Goal: Check status: Check status

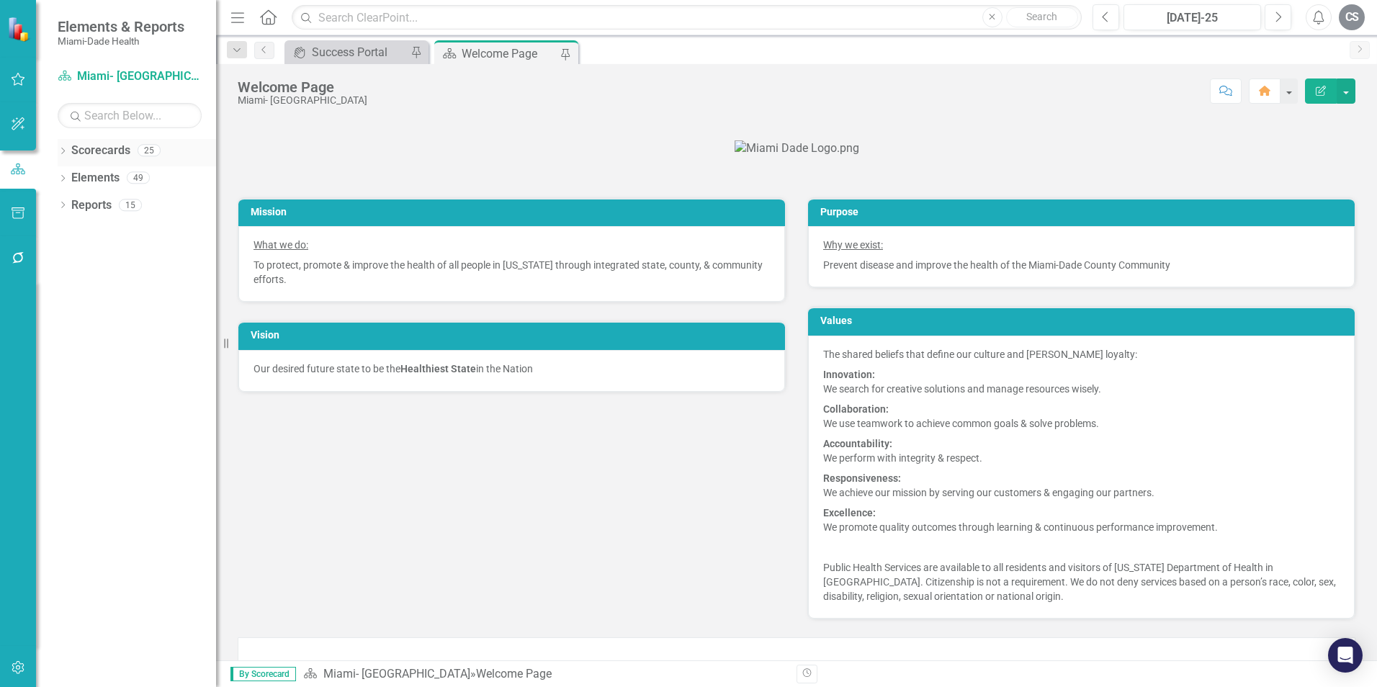
click at [60, 145] on div "Dropdown Scorecards 25" at bounding box center [137, 152] width 158 height 27
click at [61, 155] on icon "Dropdown" at bounding box center [63, 152] width 10 height 8
click at [68, 179] on icon "Dropdown" at bounding box center [70, 177] width 11 height 9
click at [86, 256] on icon "Dropdown" at bounding box center [84, 259] width 11 height 9
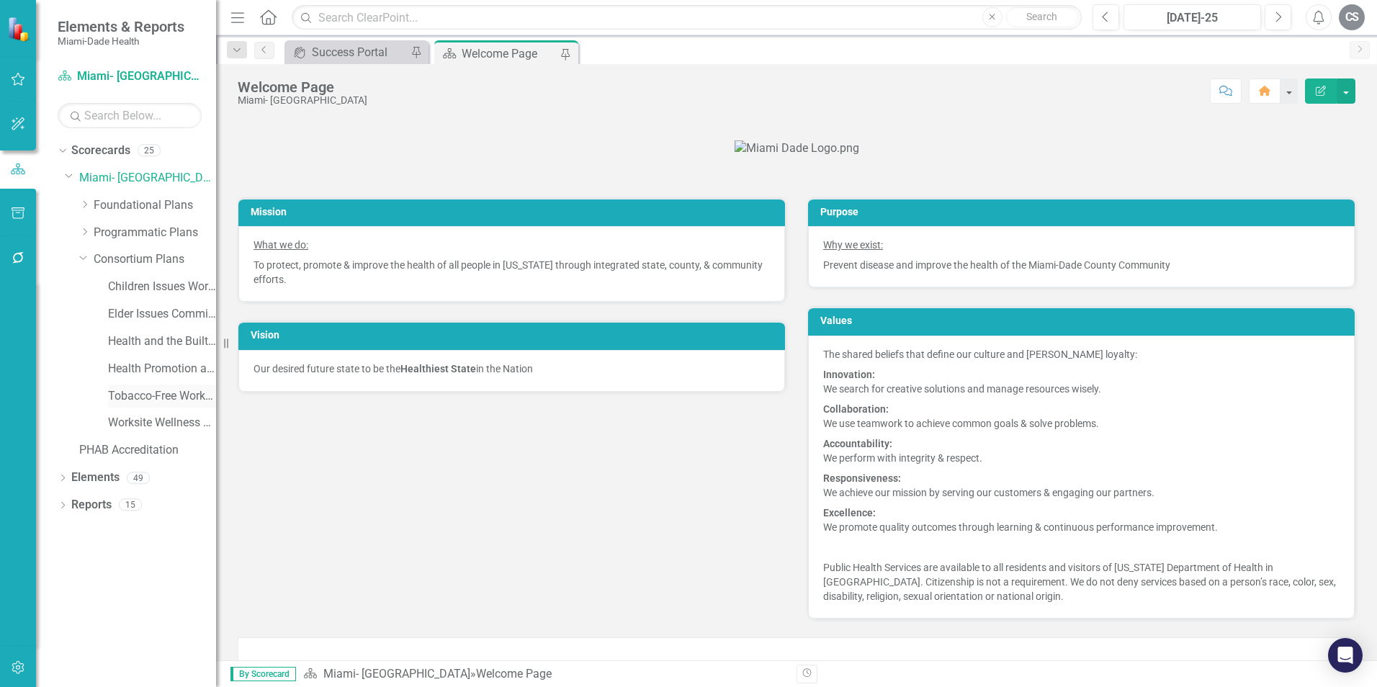
click at [180, 397] on link "Tobacco-Free Workgroup Work Plan" at bounding box center [162, 396] width 108 height 17
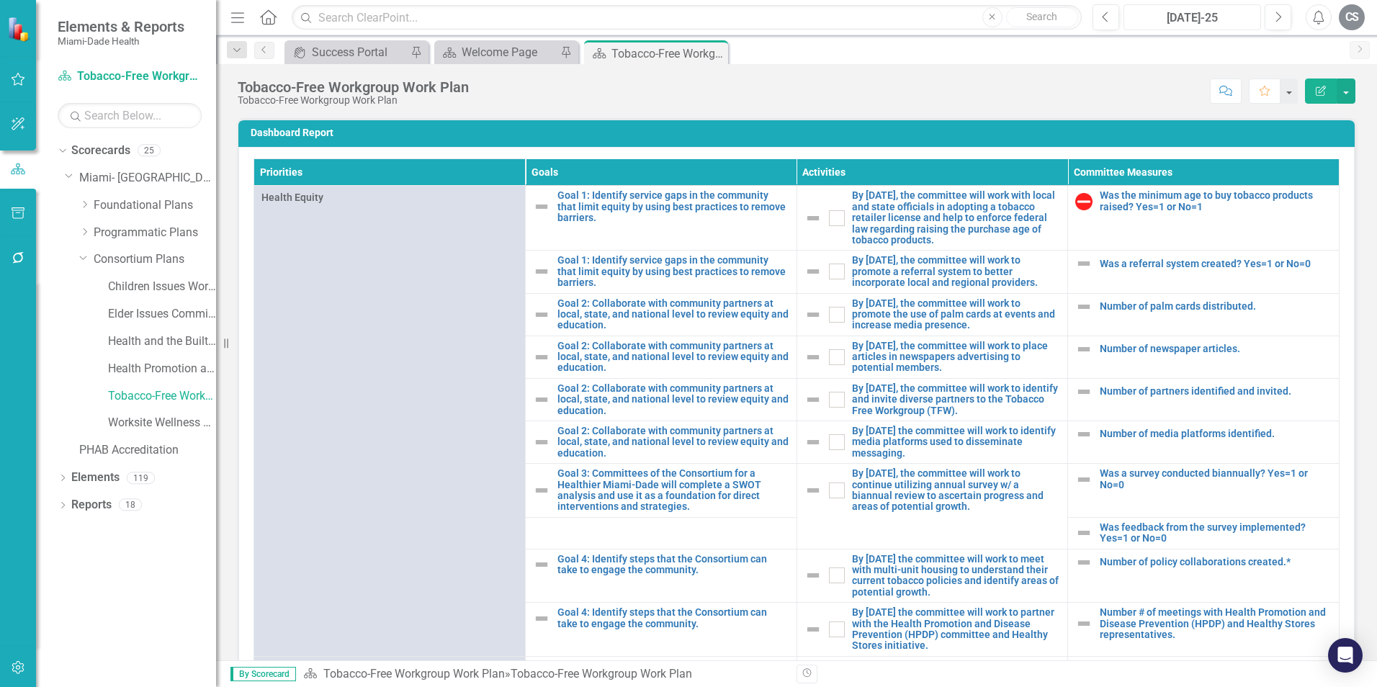
click at [1198, 12] on div "[DATE]-25" at bounding box center [1191, 17] width 127 height 17
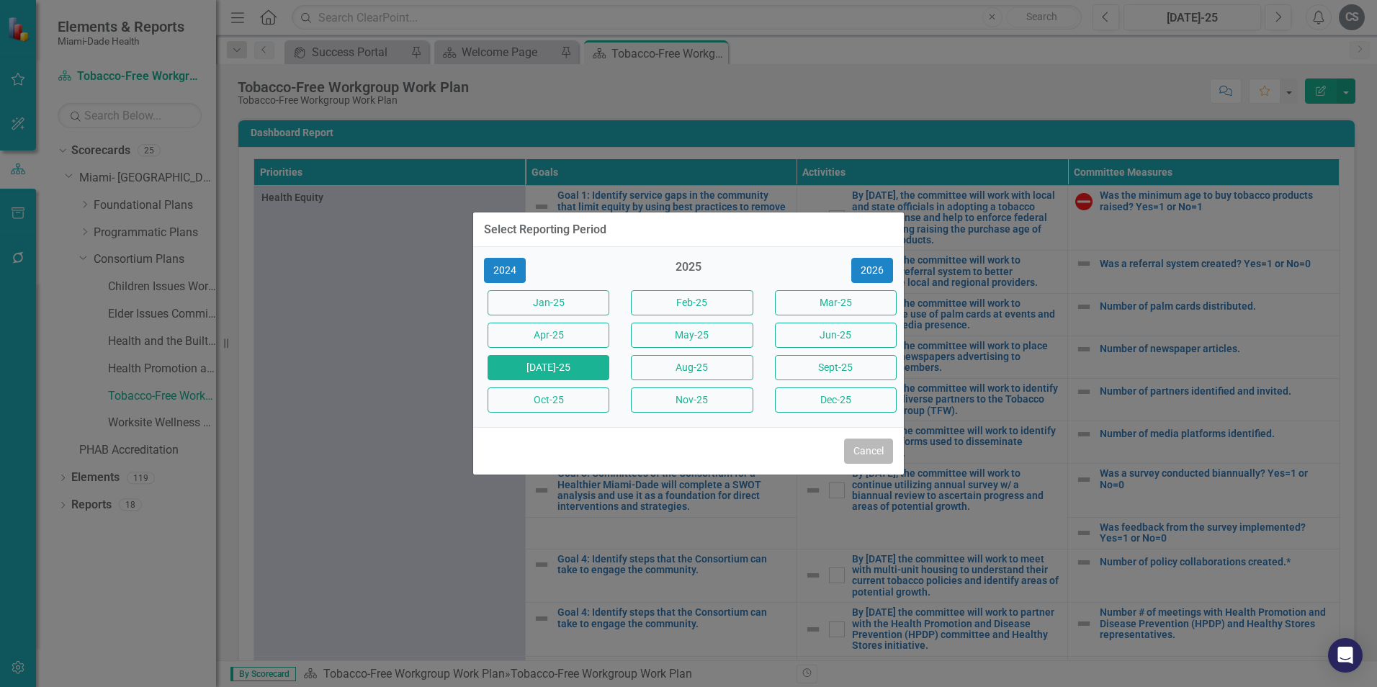
click at [874, 451] on button "Cancel" at bounding box center [868, 450] width 49 height 25
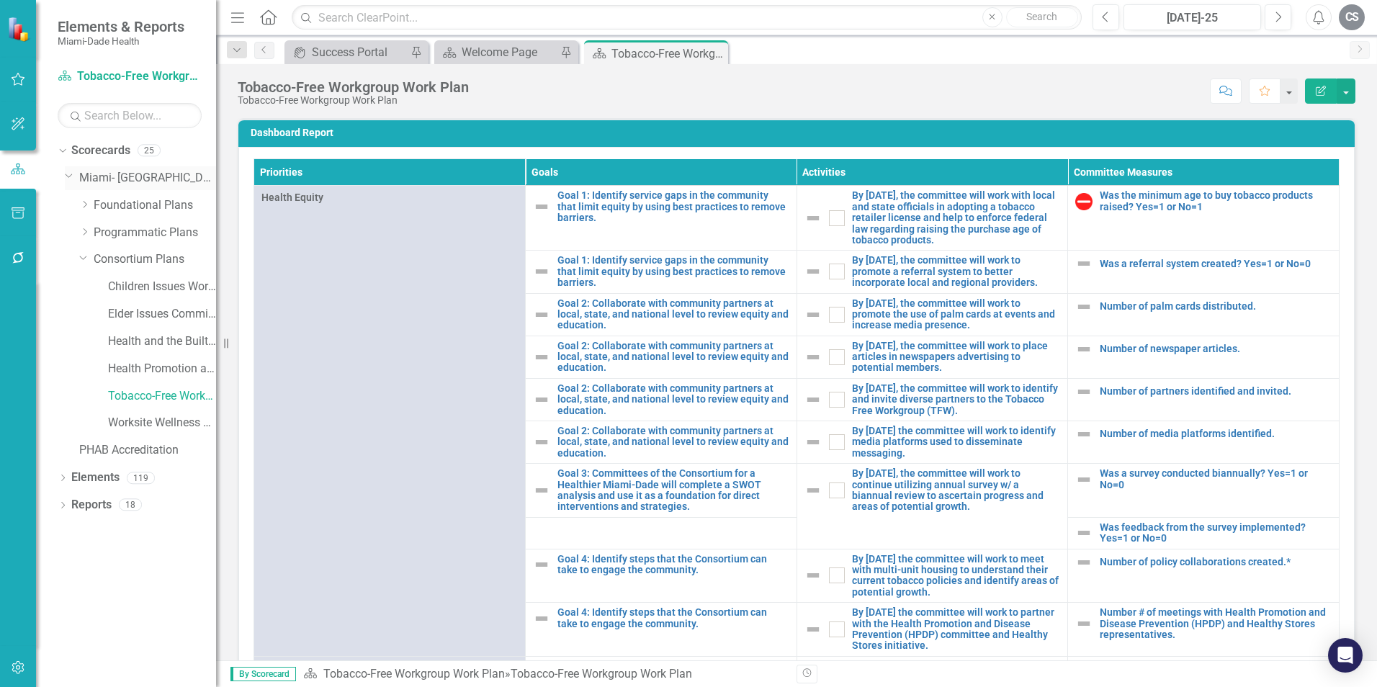
click at [69, 182] on div "Dropdown [GEOGRAPHIC_DATA]- [GEOGRAPHIC_DATA]" at bounding box center [140, 178] width 151 height 24
click at [66, 179] on icon "Dropdown" at bounding box center [69, 175] width 9 height 11
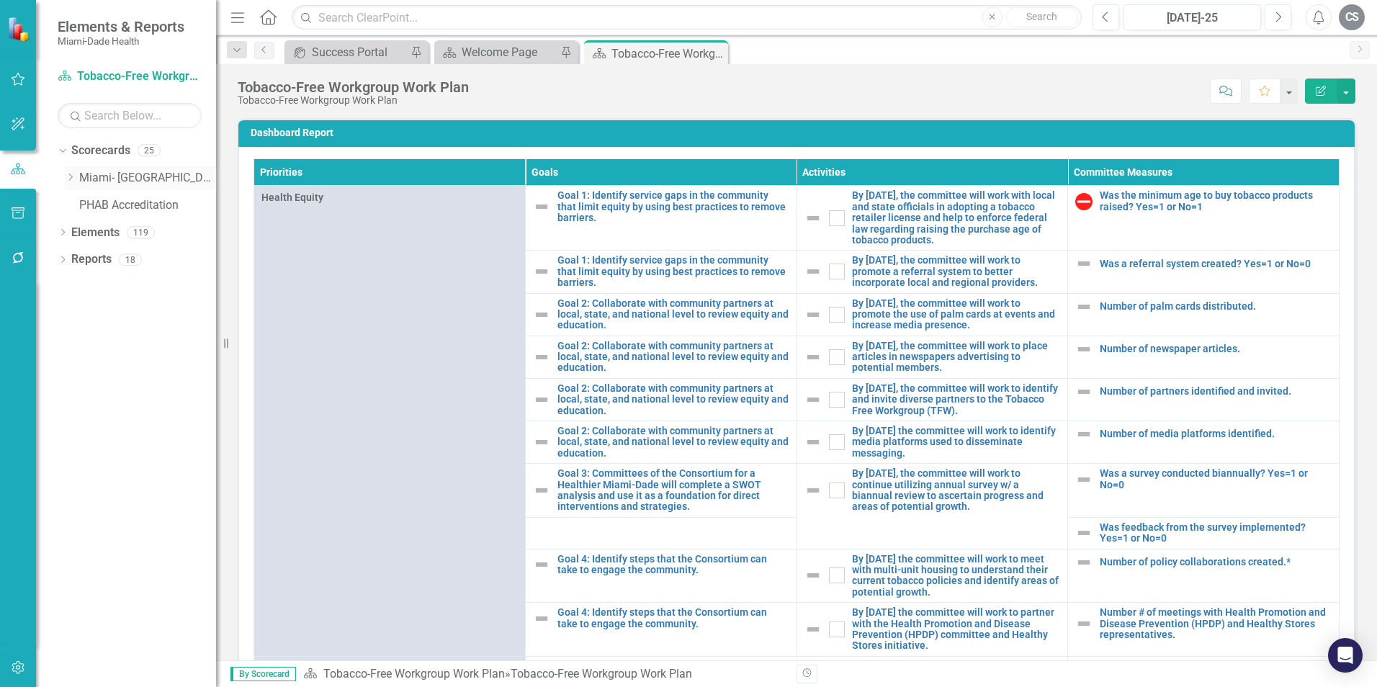
click at [68, 172] on div "Dropdown" at bounding box center [70, 178] width 11 height 12
click at [84, 258] on icon "Dropdown" at bounding box center [84, 259] width 11 height 9
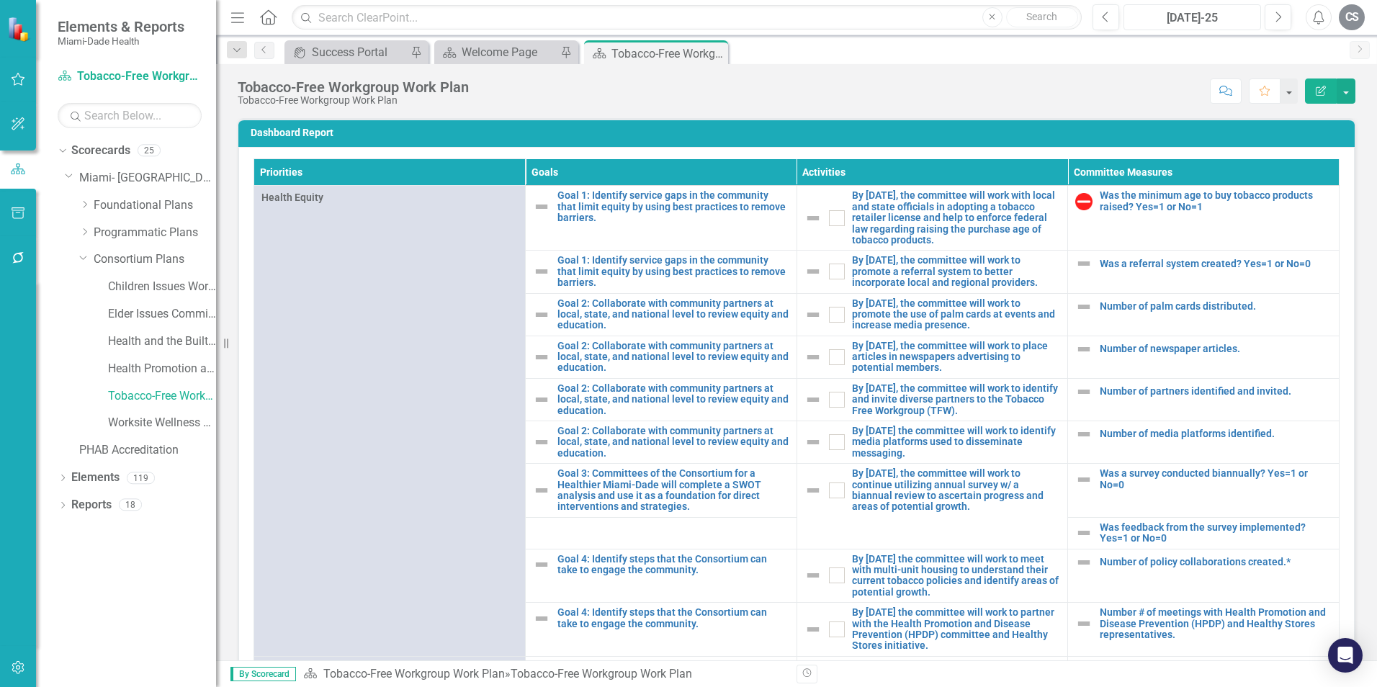
click at [1202, 17] on div "[DATE]-25" at bounding box center [1191, 17] width 127 height 17
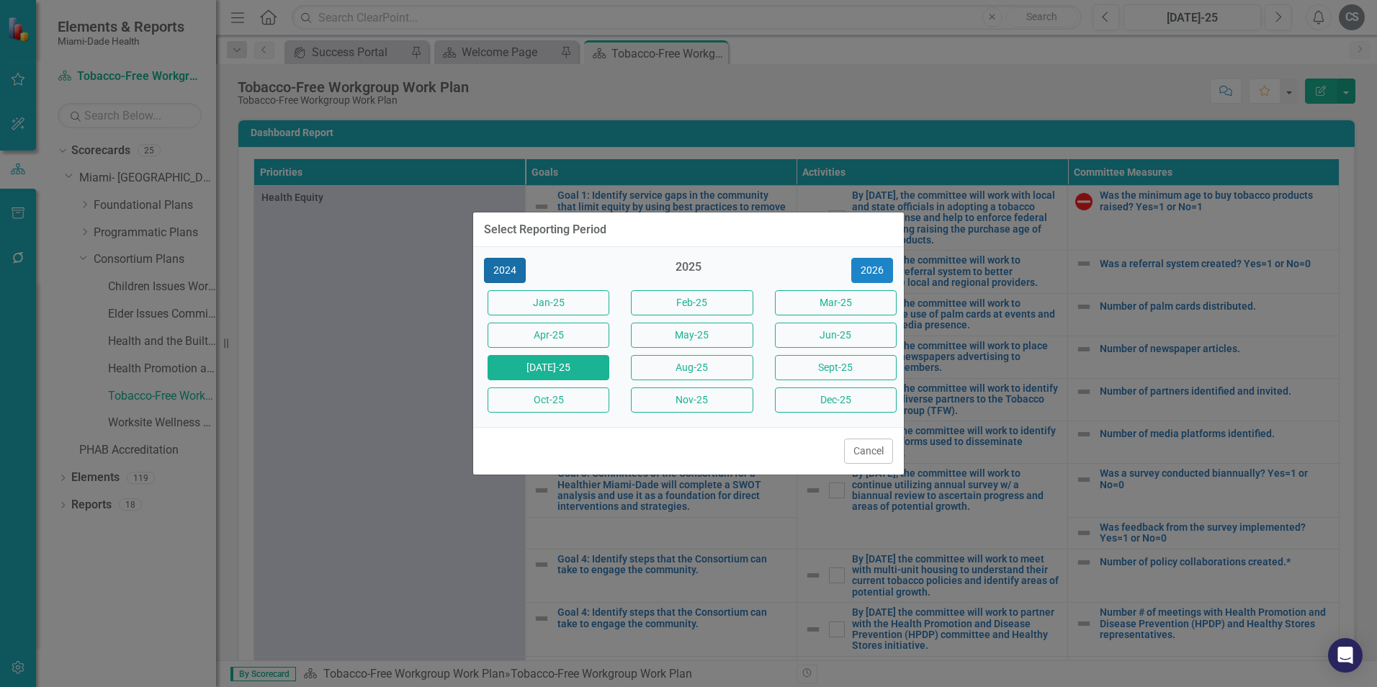
click at [499, 269] on button "2024" at bounding box center [505, 270] width 42 height 25
click at [860, 447] on button "Cancel" at bounding box center [868, 450] width 49 height 25
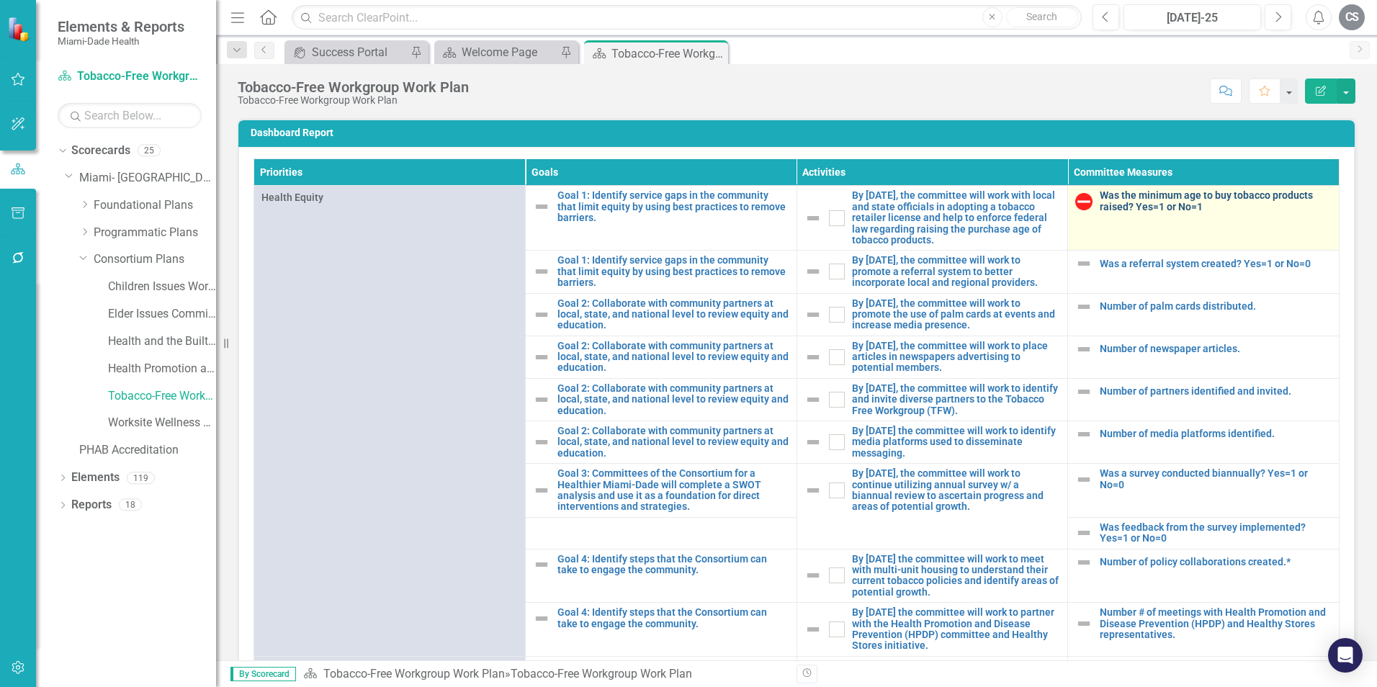
click at [1173, 198] on link "Was the minimum age to buy tobacco products raised? Yes=1 or No=1" at bounding box center [1215, 201] width 232 height 22
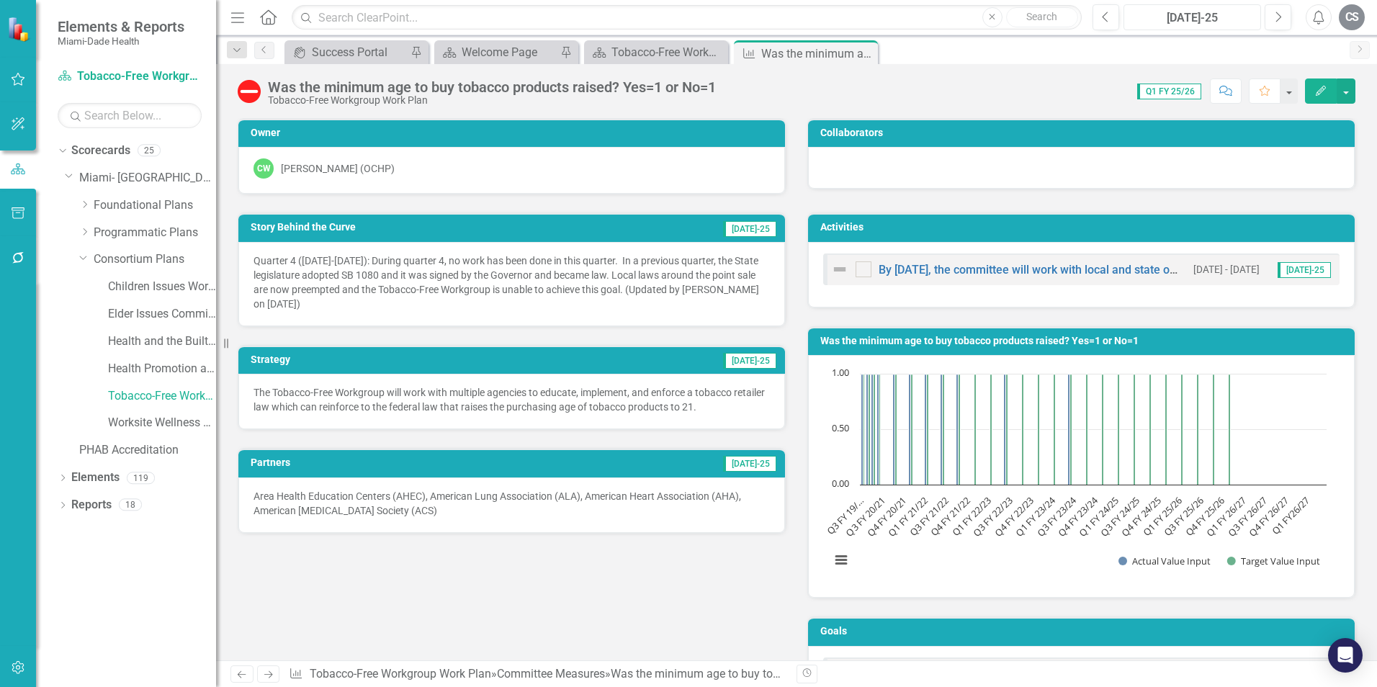
click at [1196, 22] on div "[DATE]-25" at bounding box center [1191, 17] width 127 height 17
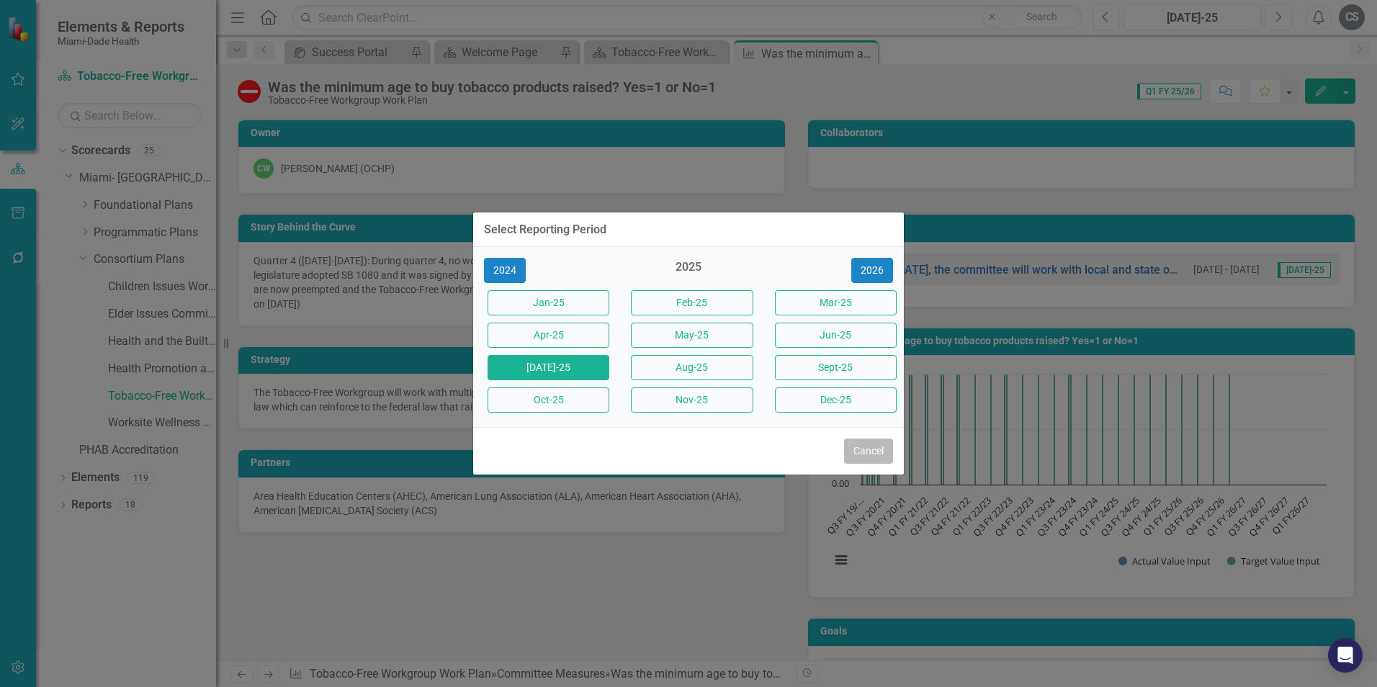
click at [874, 456] on button "Cancel" at bounding box center [868, 450] width 49 height 25
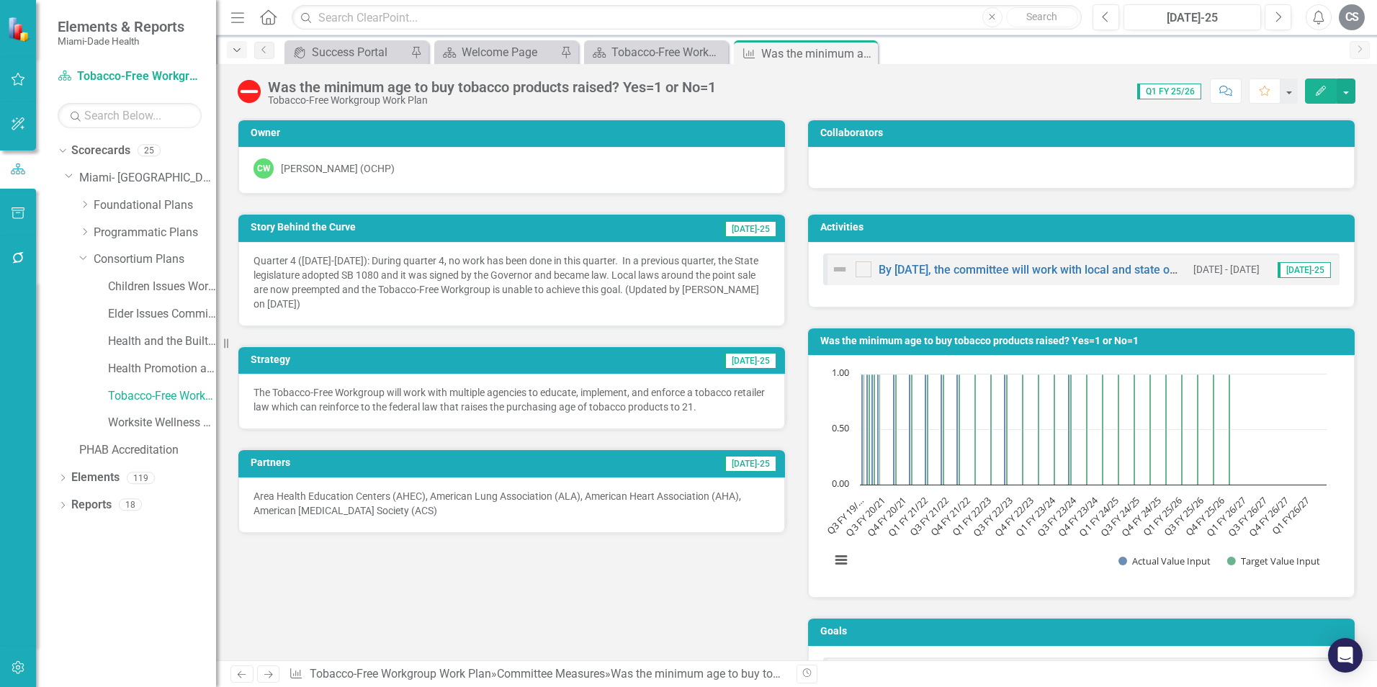
click at [238, 58] on div "Dropdown" at bounding box center [237, 49] width 20 height 17
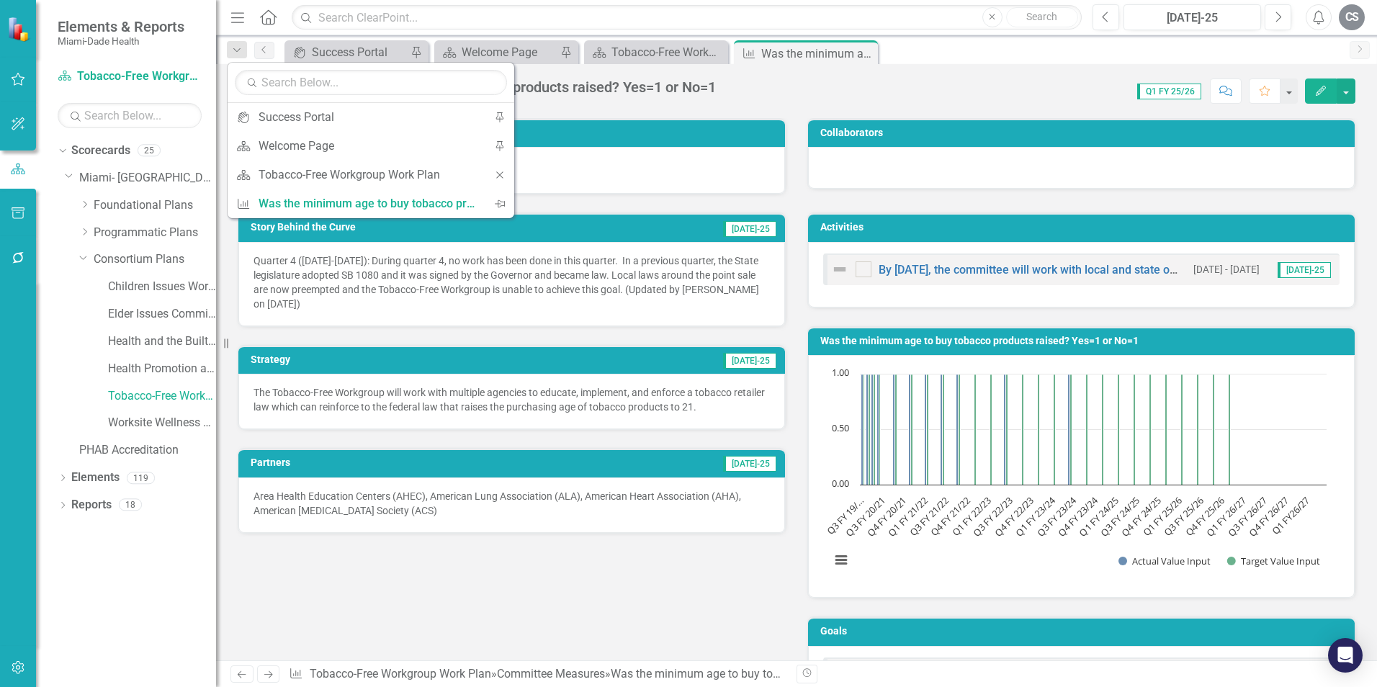
click at [662, 99] on div "Tobacco-Free Workgroup Work Plan" at bounding box center [492, 100] width 448 height 11
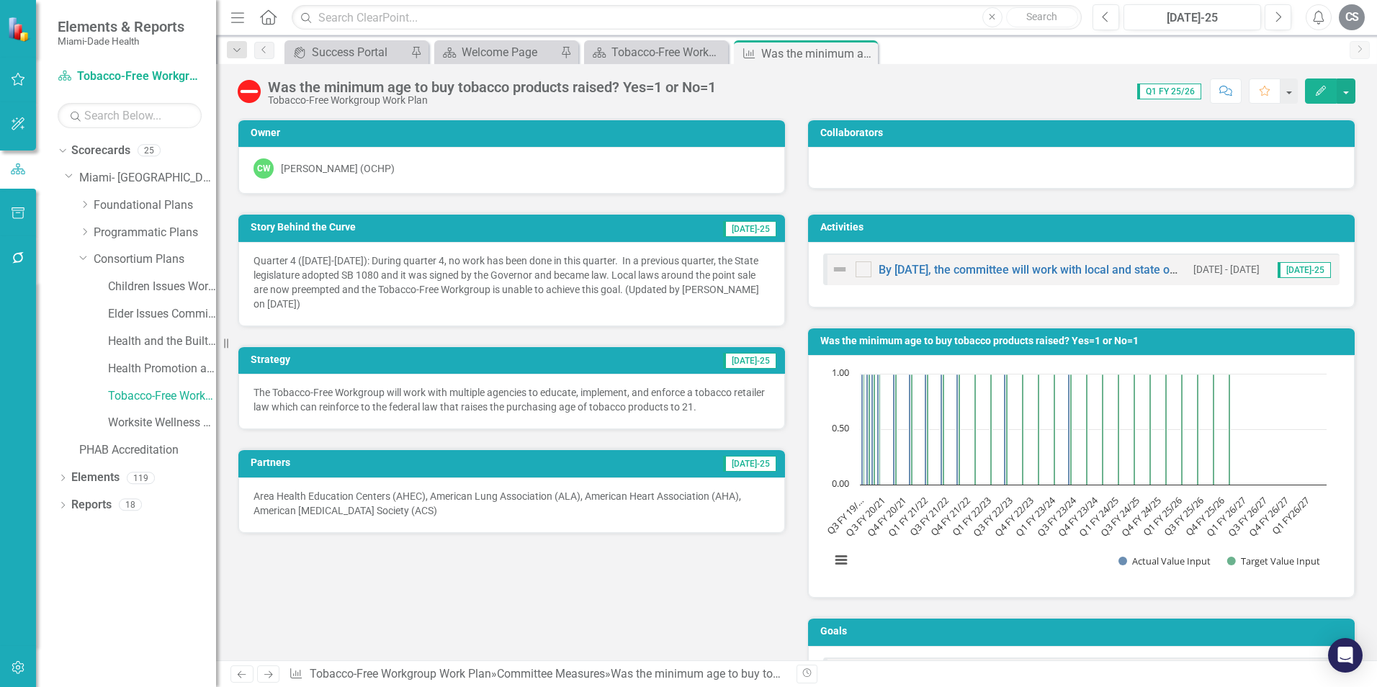
click at [253, 92] on img at bounding box center [249, 91] width 23 height 23
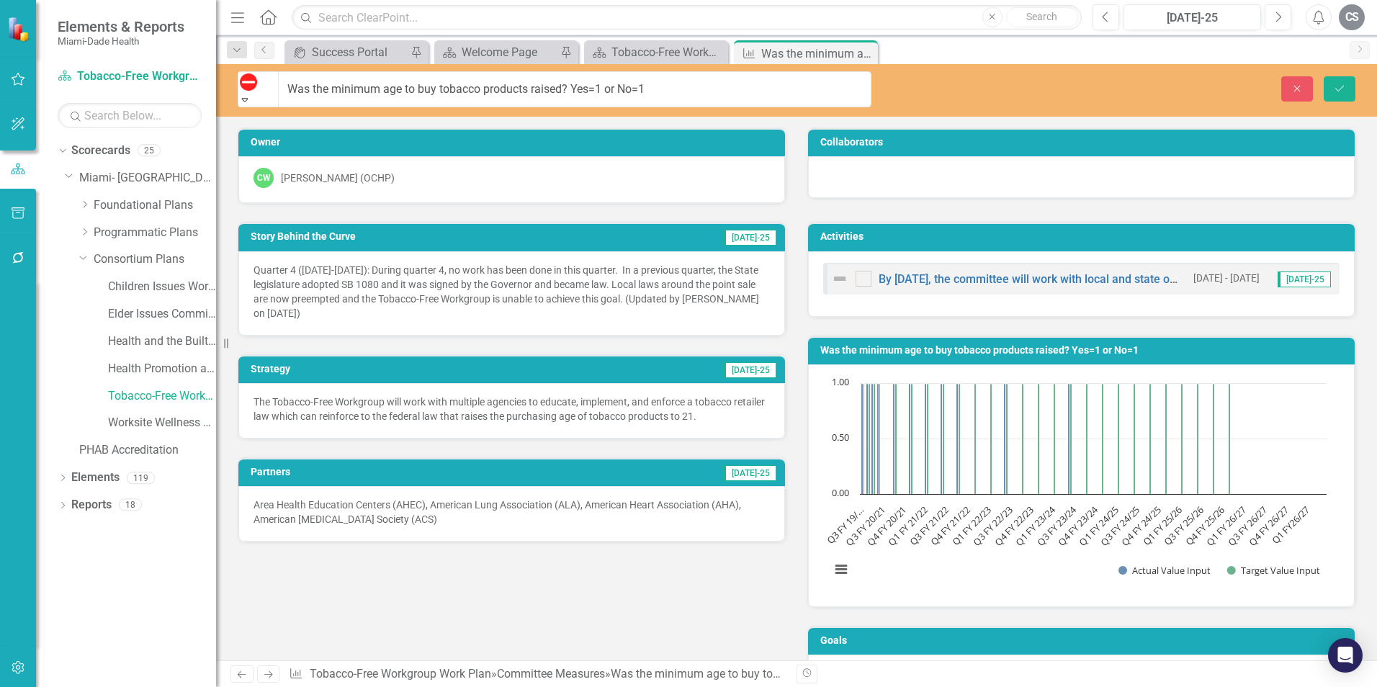
click at [251, 94] on icon "Expand" at bounding box center [244, 99] width 13 height 10
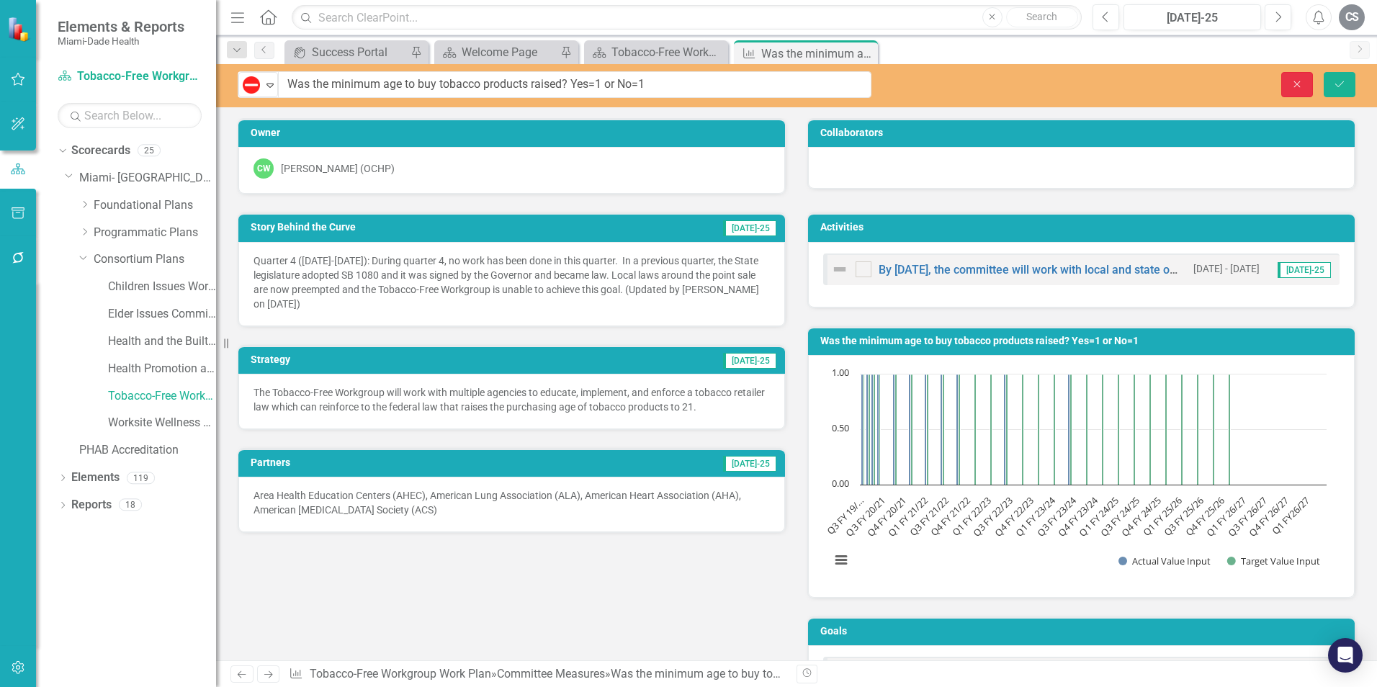
click at [1292, 85] on icon "Close" at bounding box center [1296, 84] width 13 height 10
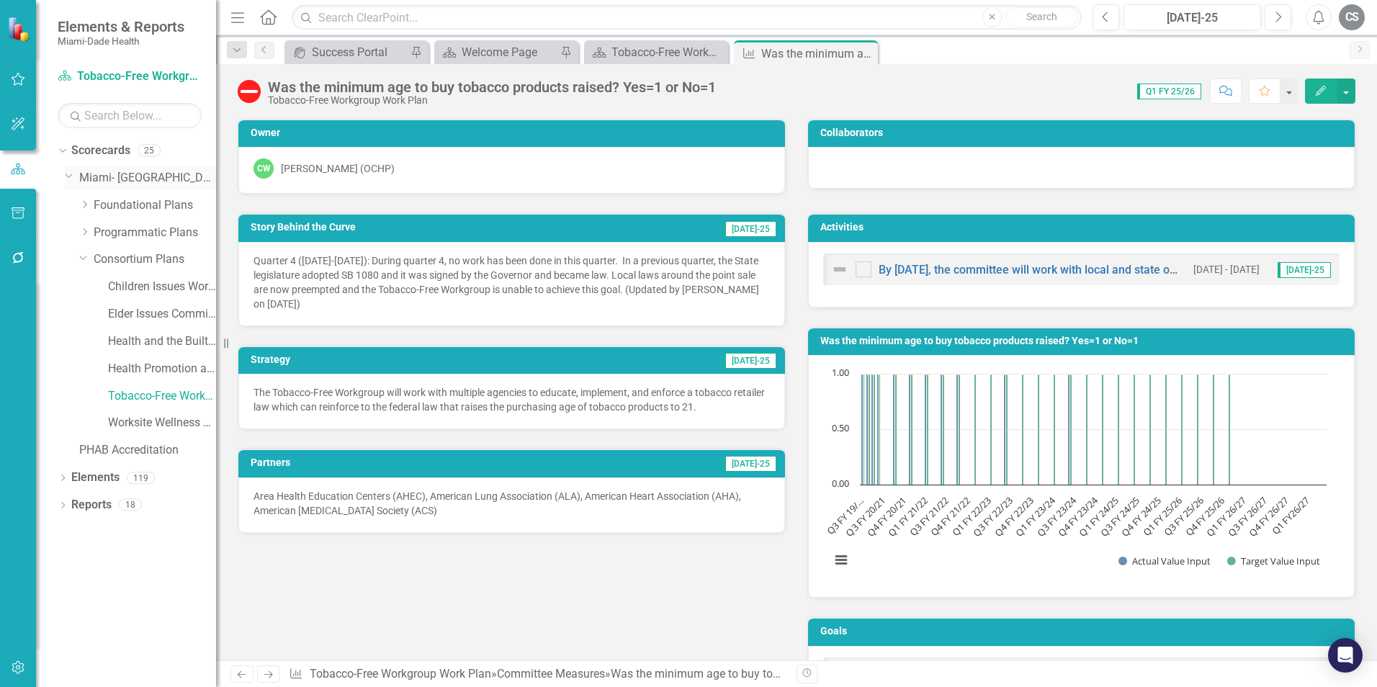
click at [69, 179] on icon "Dropdown" at bounding box center [69, 175] width 9 height 11
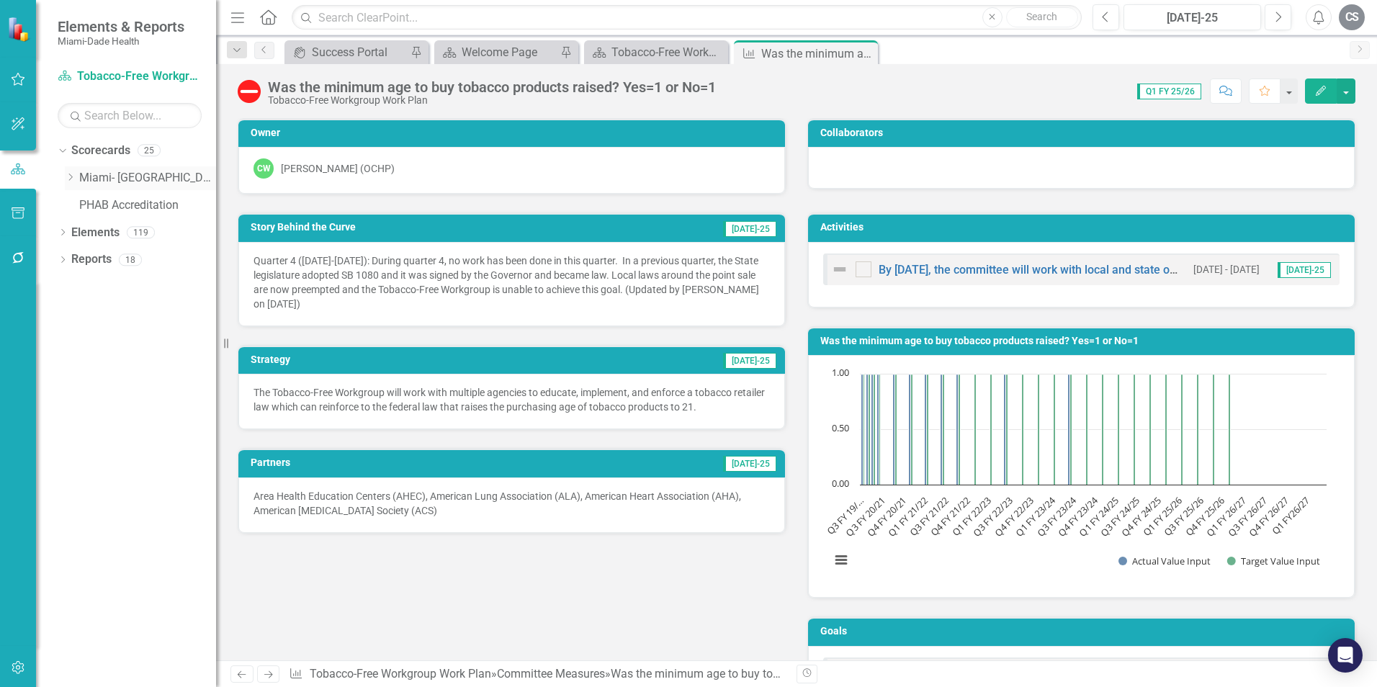
click at [69, 177] on icon "Dropdown" at bounding box center [70, 177] width 11 height 9
click at [86, 202] on icon "Dropdown" at bounding box center [84, 204] width 11 height 9
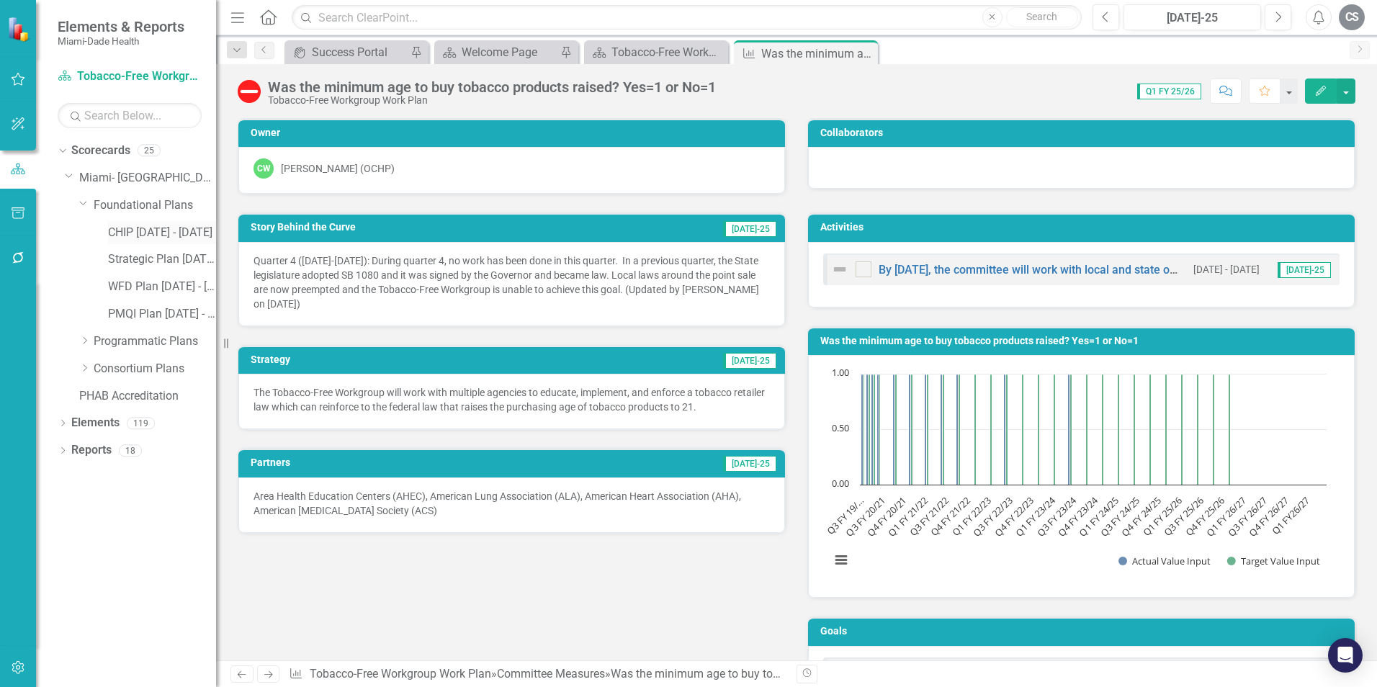
click at [167, 226] on link "CHIP [DATE] - [DATE]" at bounding box center [162, 233] width 108 height 17
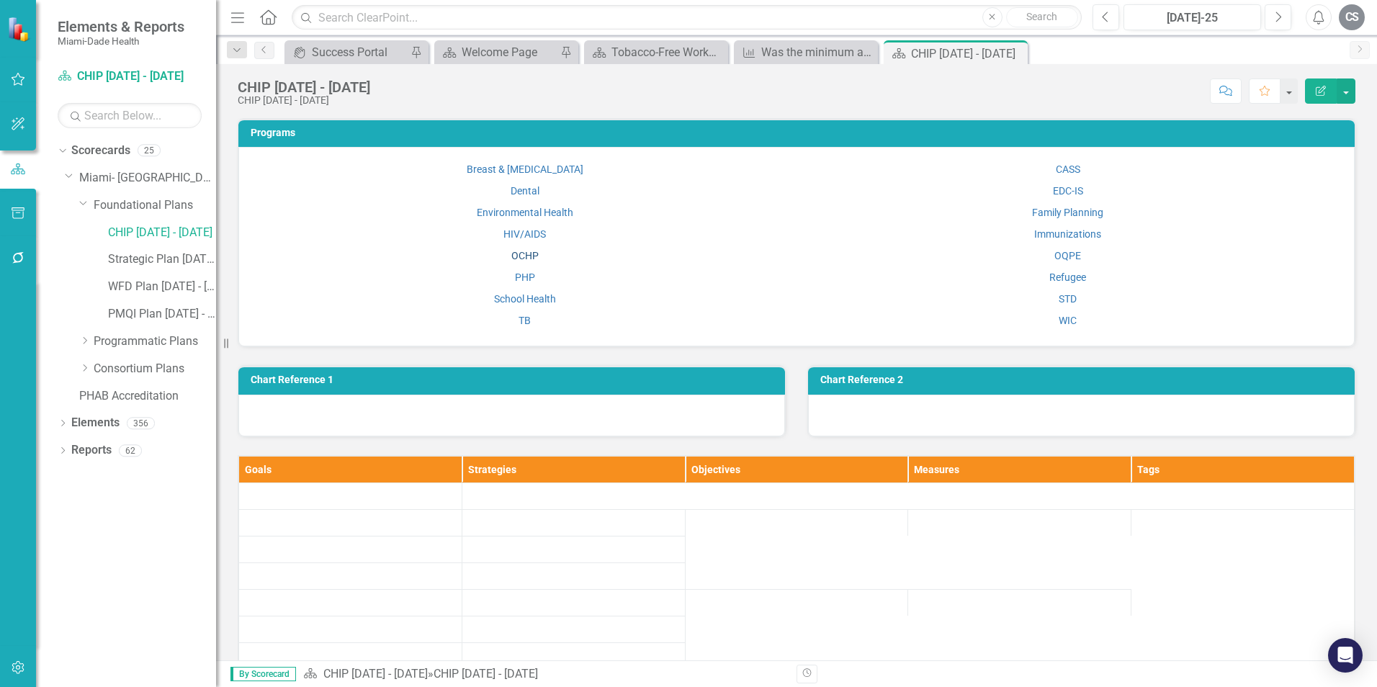
click at [523, 255] on link "OCHP" at bounding box center [524, 256] width 27 height 12
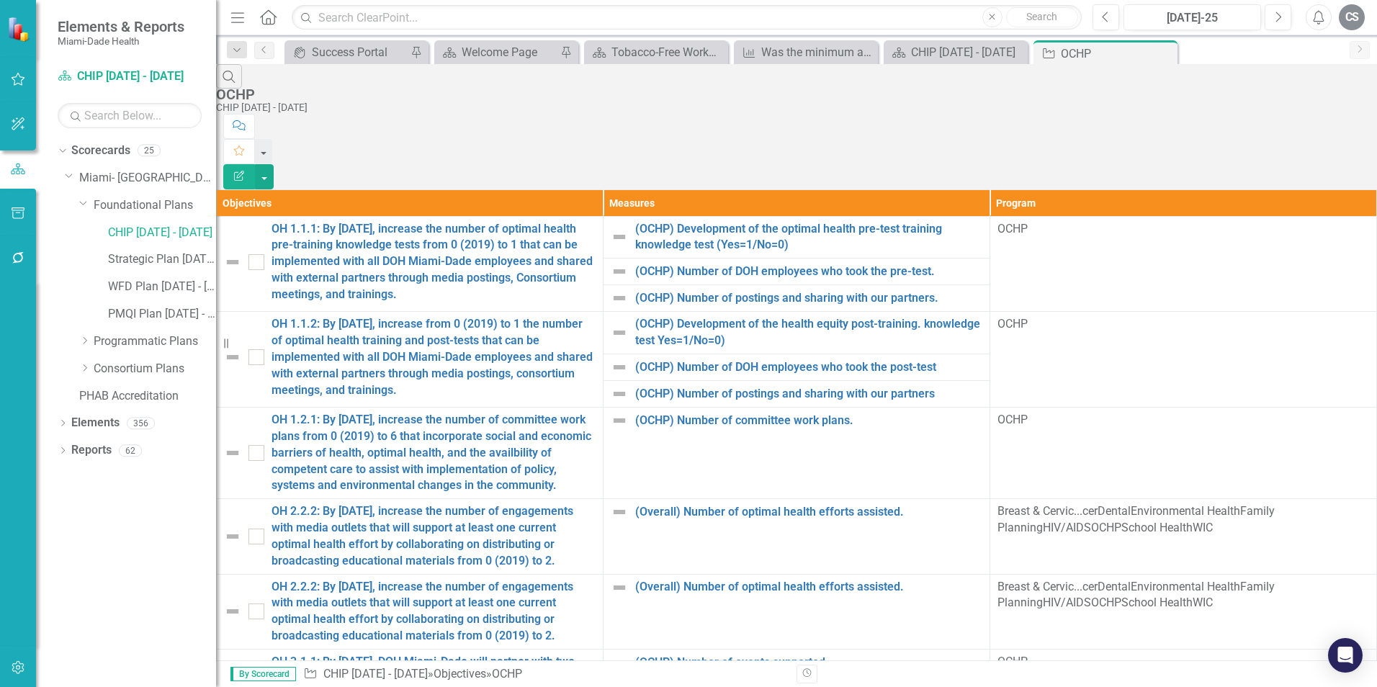
click at [1195, 21] on div "[DATE]-25" at bounding box center [1191, 17] width 127 height 17
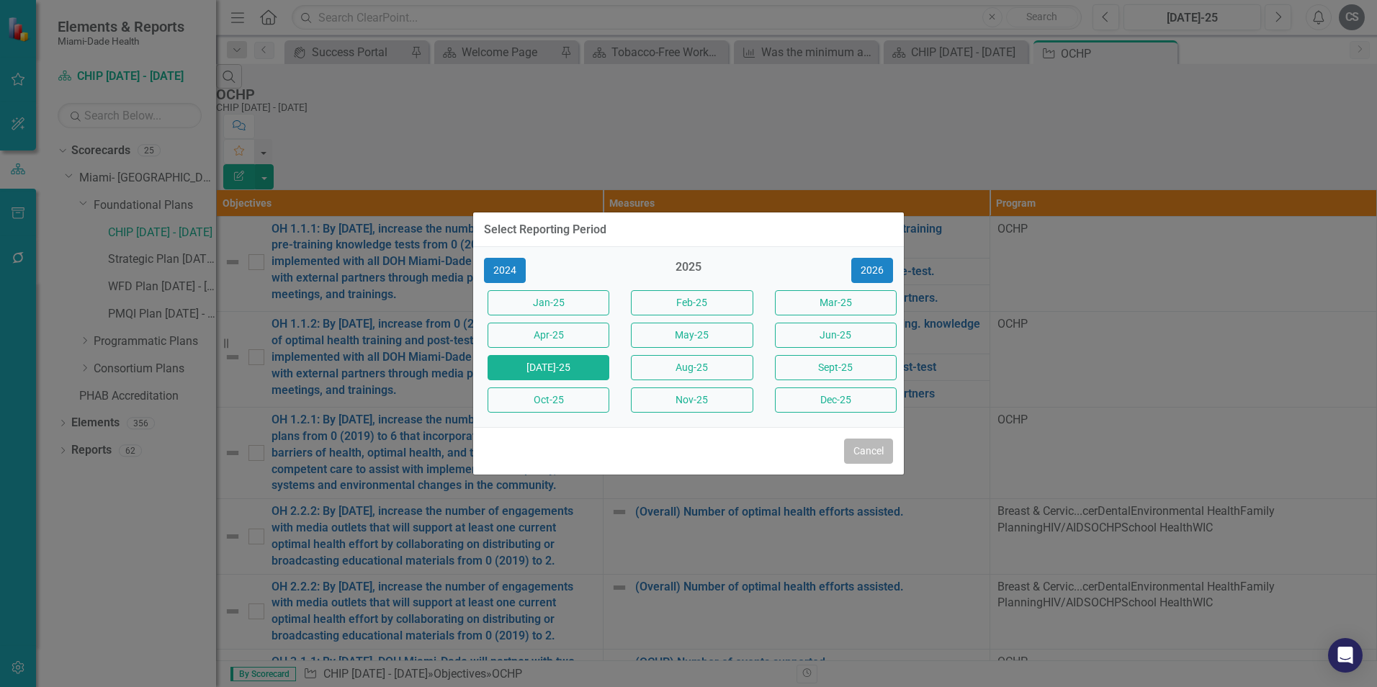
click at [870, 456] on button "Cancel" at bounding box center [868, 450] width 49 height 25
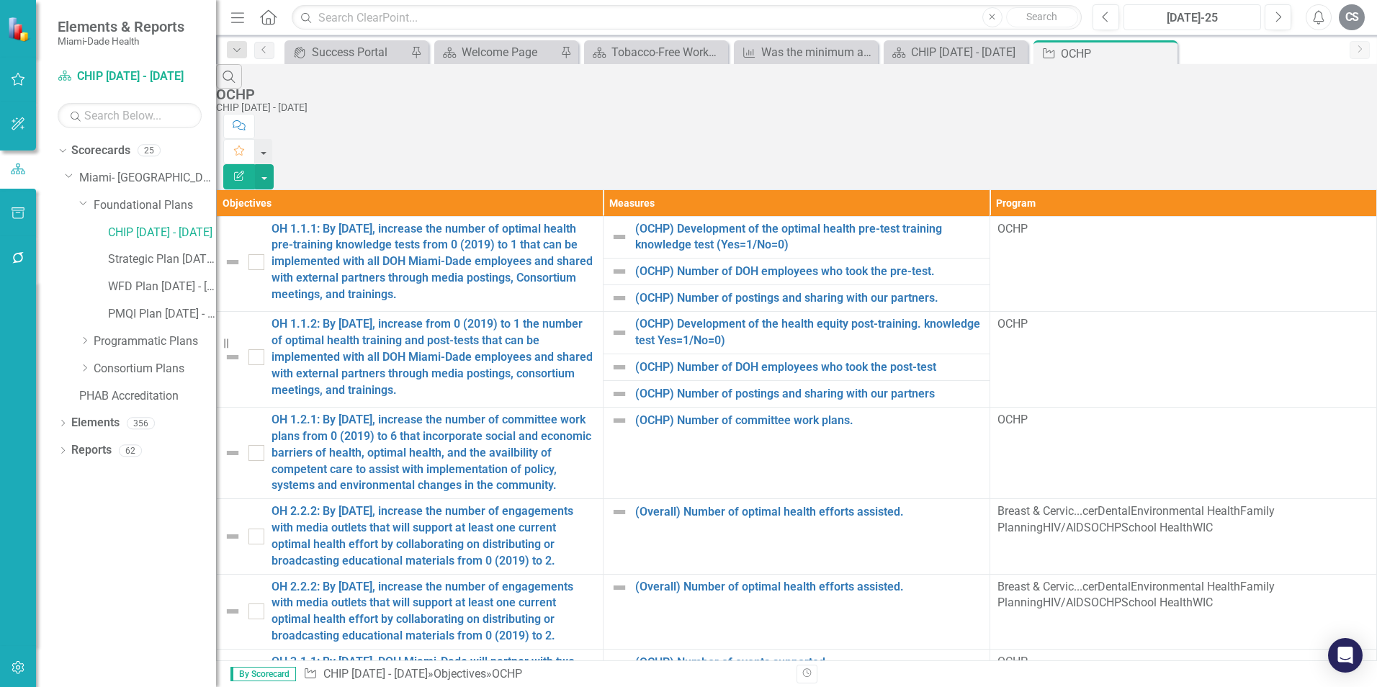
scroll to position [1656, 0]
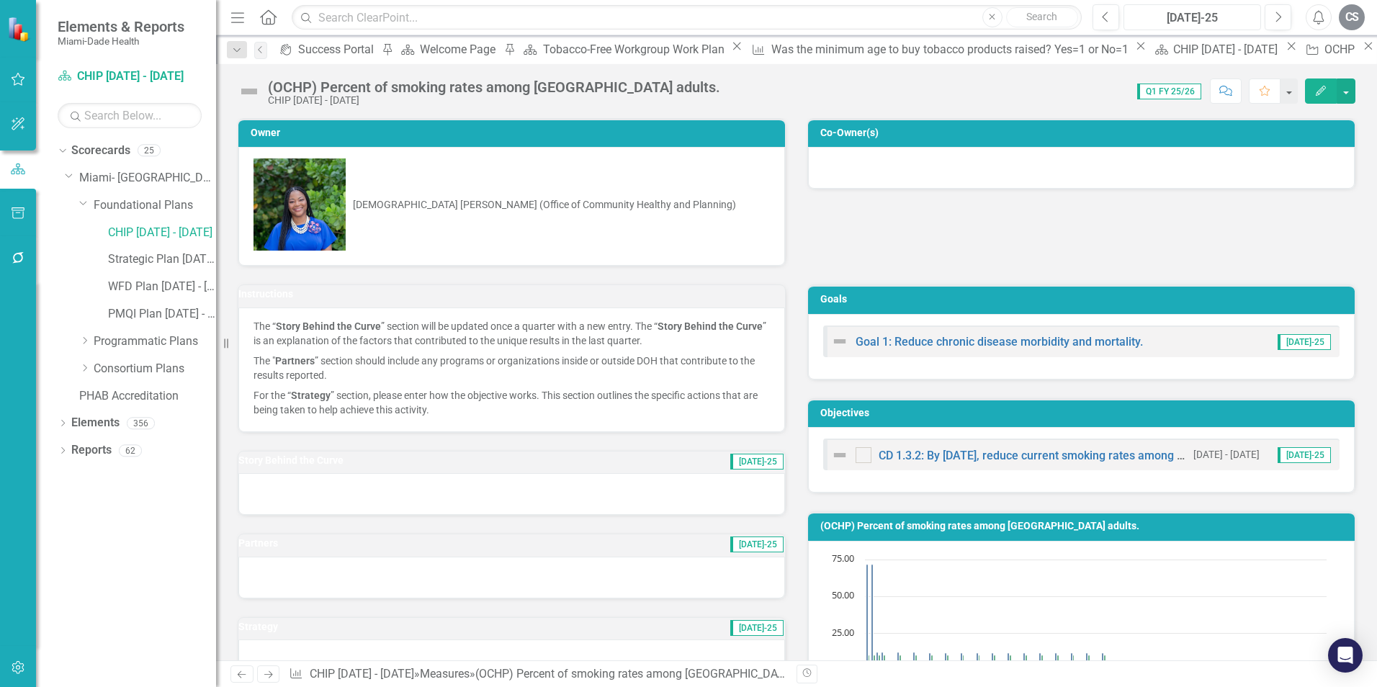
click at [1192, 24] on div "[DATE]-25" at bounding box center [1191, 17] width 127 height 17
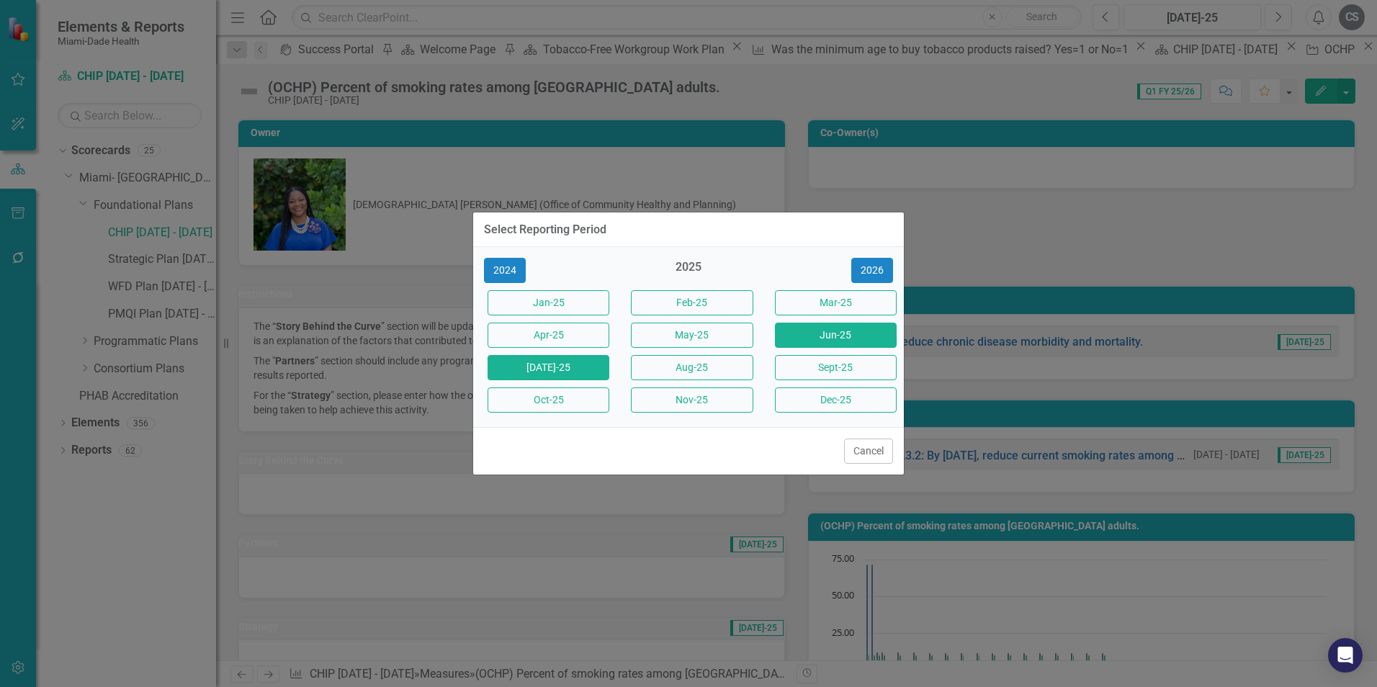
click at [833, 336] on button "Jun-25" at bounding box center [836, 335] width 122 height 25
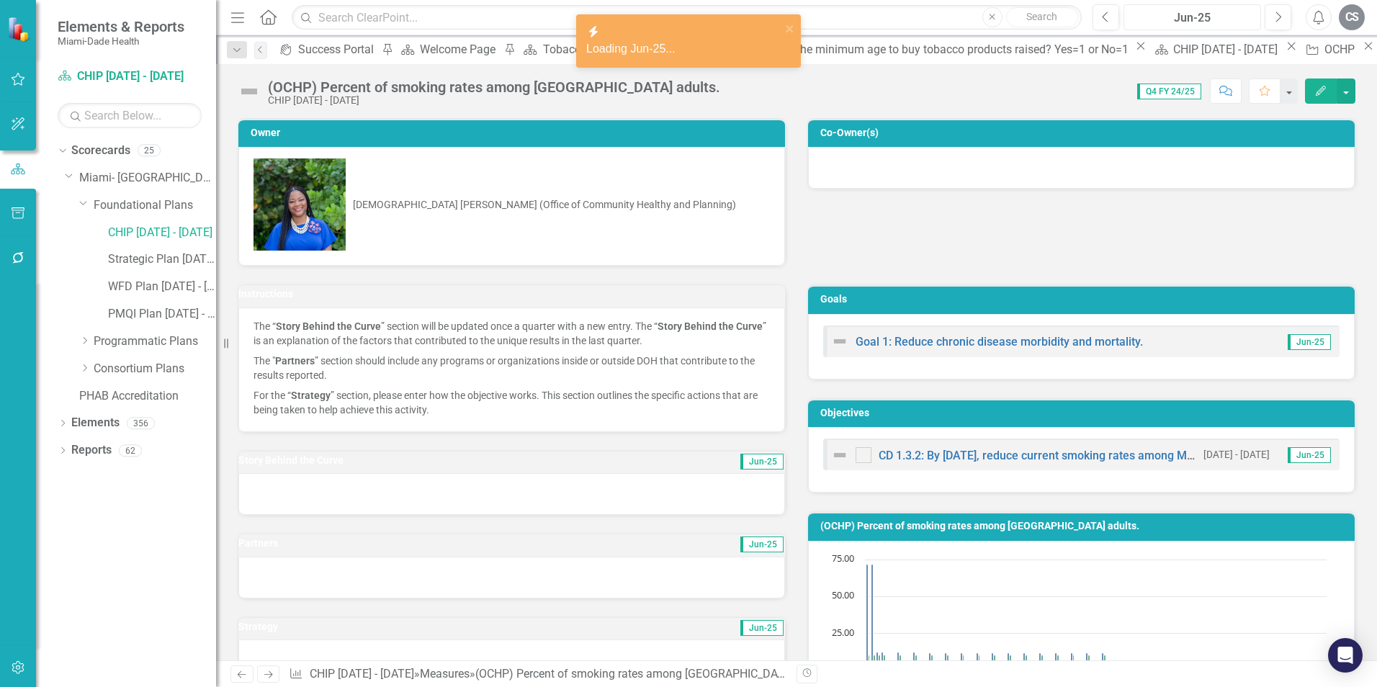
click at [1199, 24] on div "Jun-25" at bounding box center [1191, 17] width 127 height 17
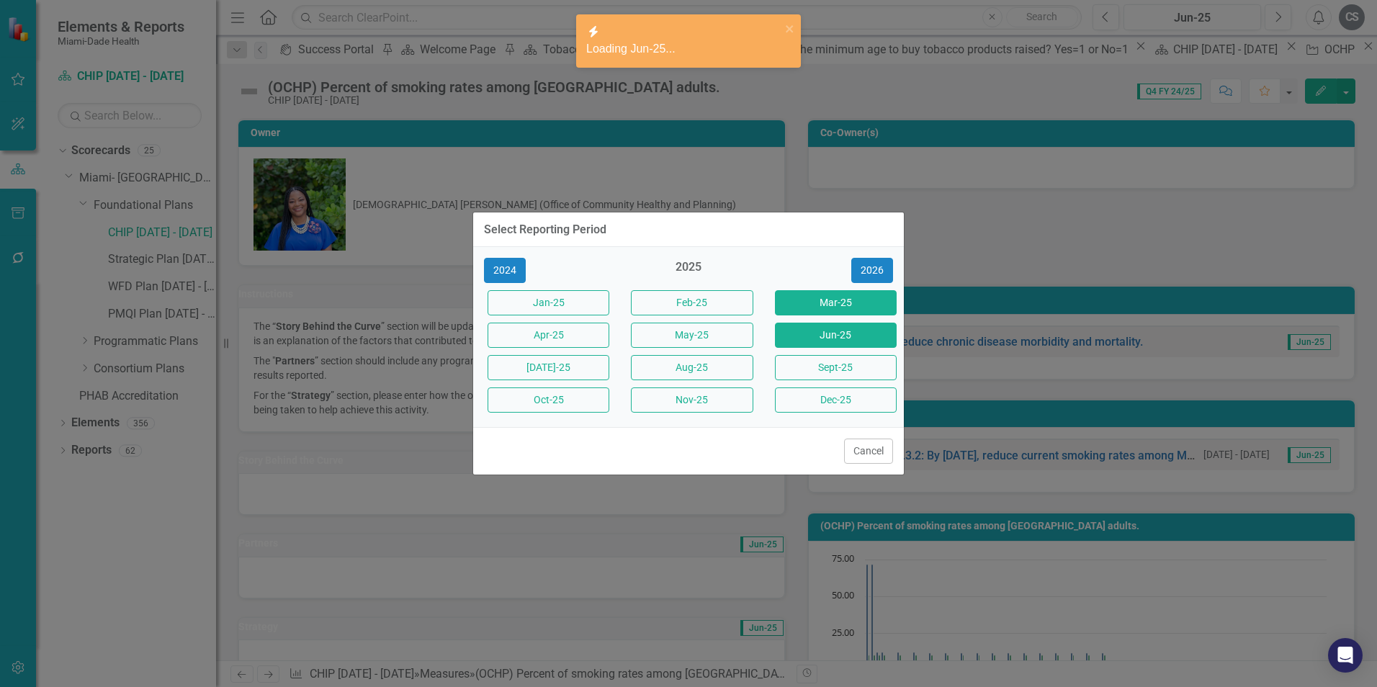
click at [833, 304] on button "Mar-25" at bounding box center [836, 302] width 122 height 25
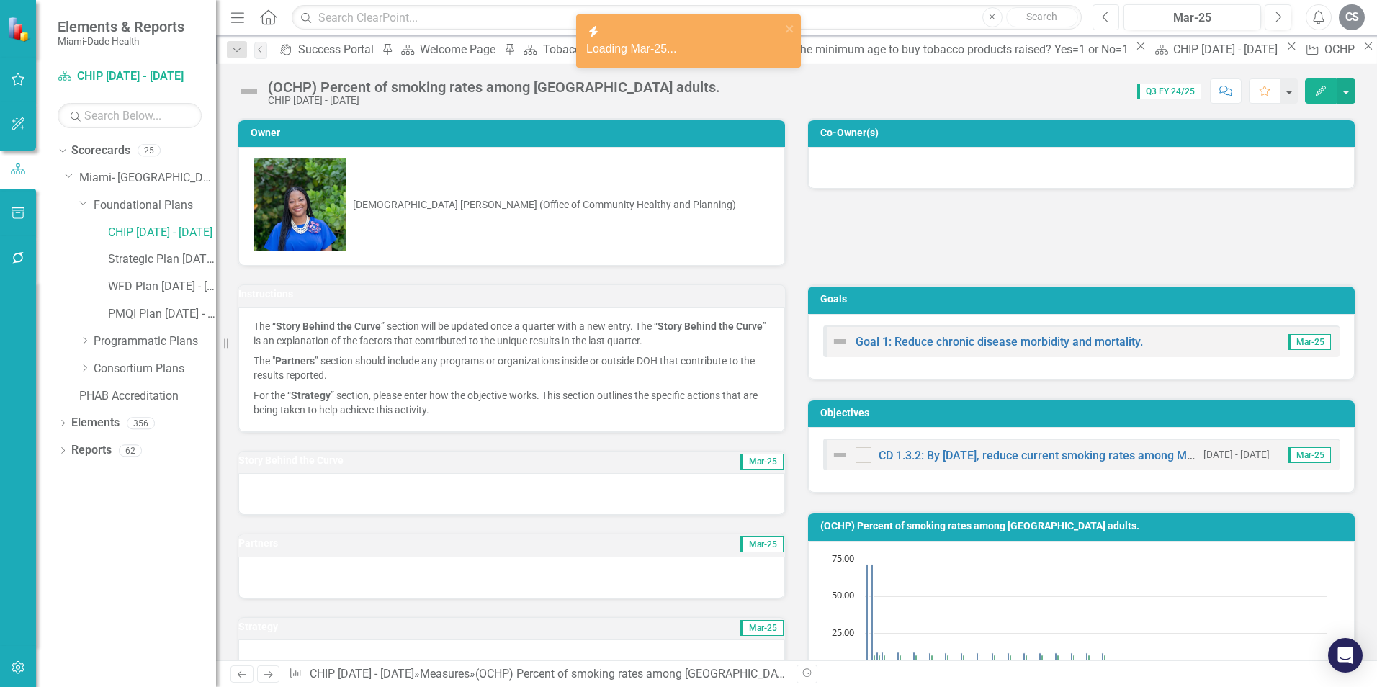
click at [1107, 17] on icon "Previous" at bounding box center [1106, 17] width 8 height 13
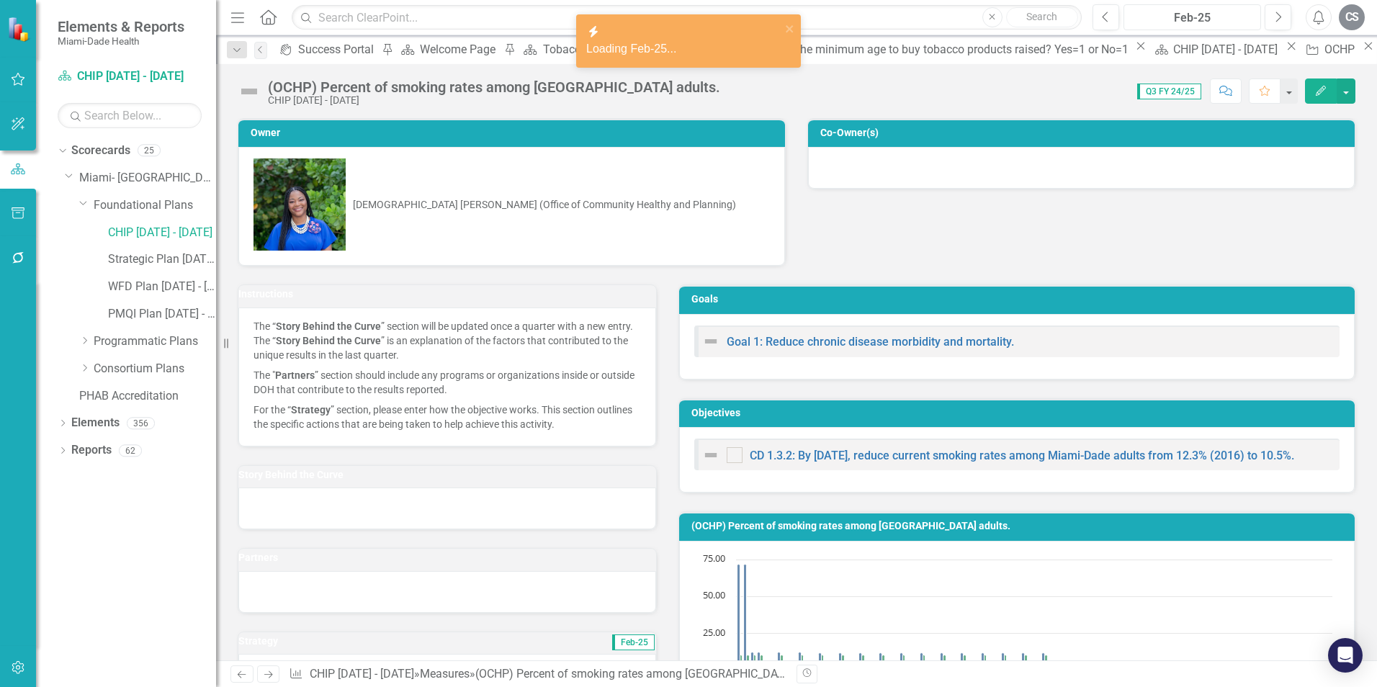
click at [1150, 14] on div "Feb-25" at bounding box center [1191, 17] width 127 height 17
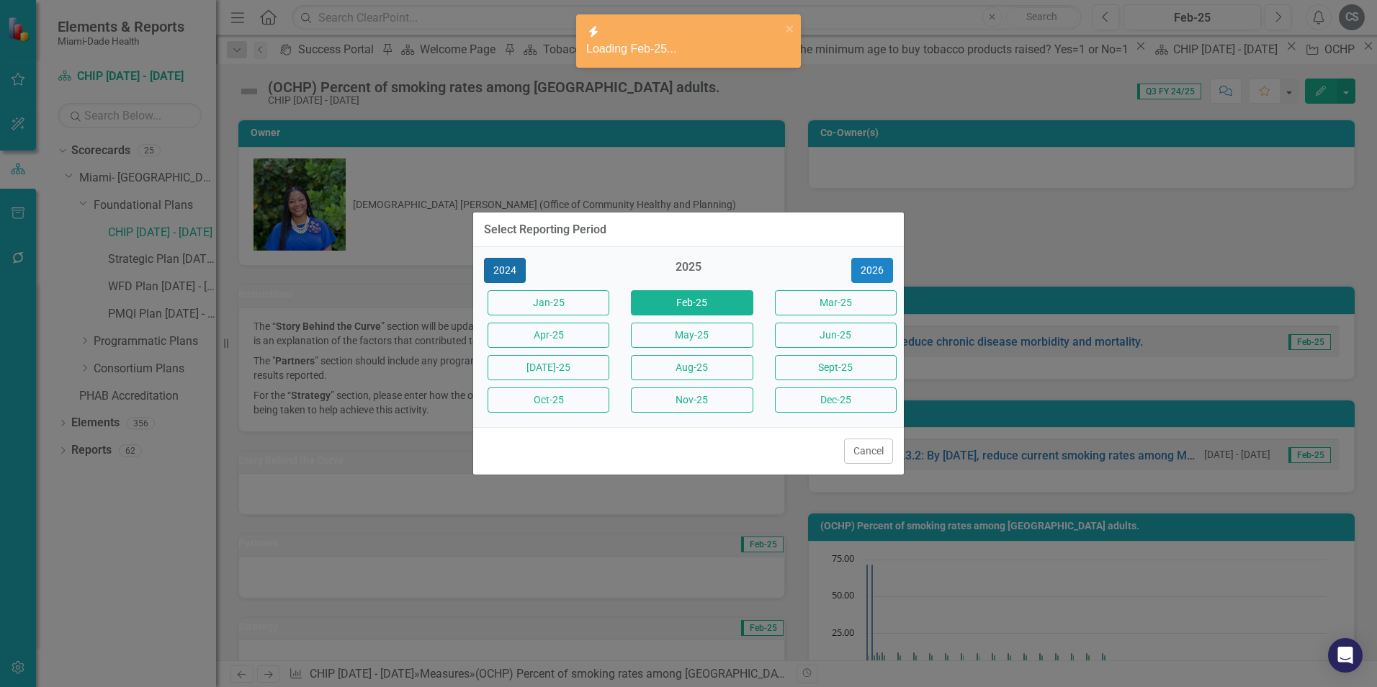
click at [518, 267] on button "2024" at bounding box center [505, 270] width 42 height 25
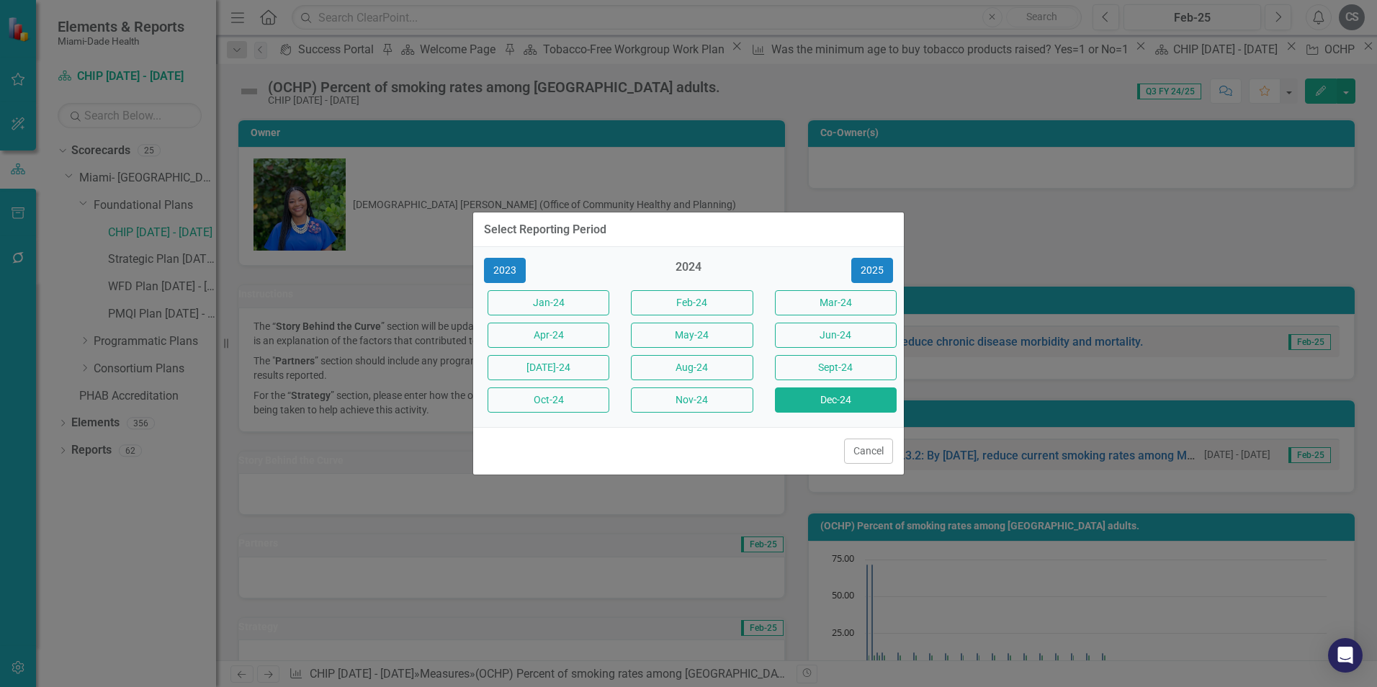
click at [829, 400] on button "Dec-24" at bounding box center [836, 399] width 122 height 25
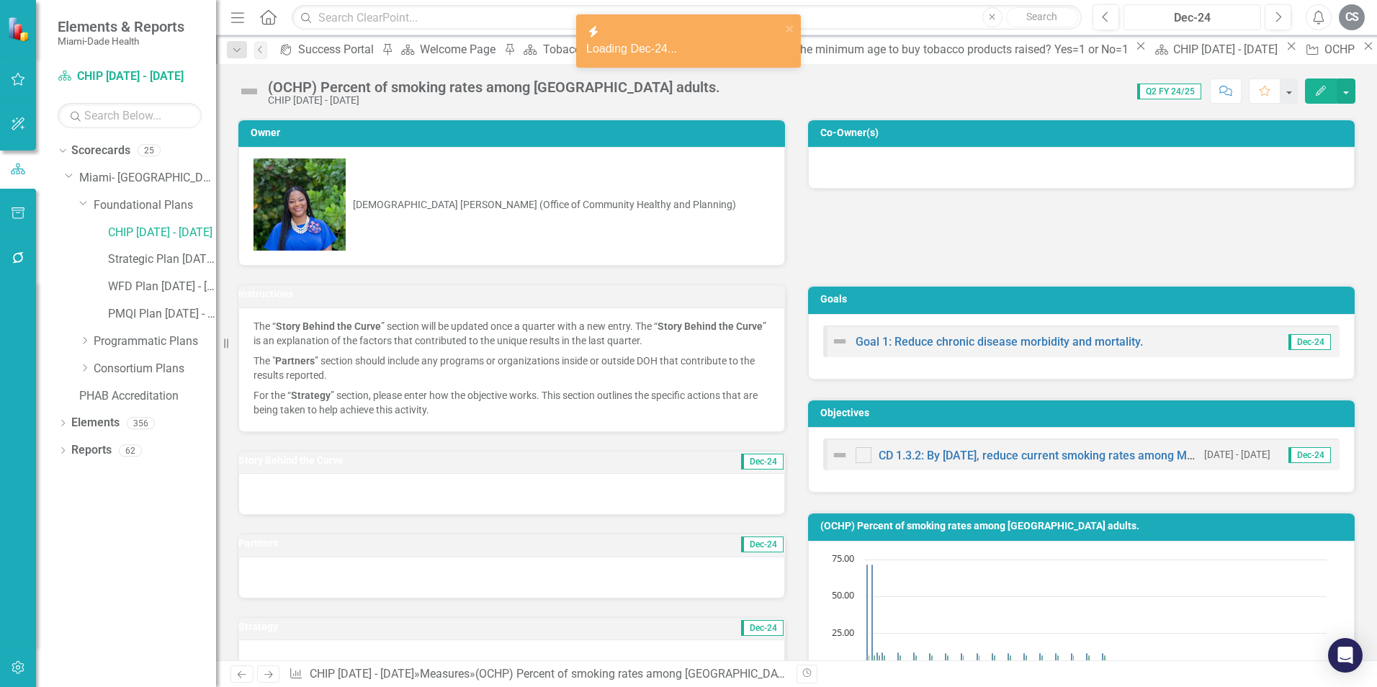
click at [1192, 17] on div "Dec-24" at bounding box center [1191, 17] width 127 height 17
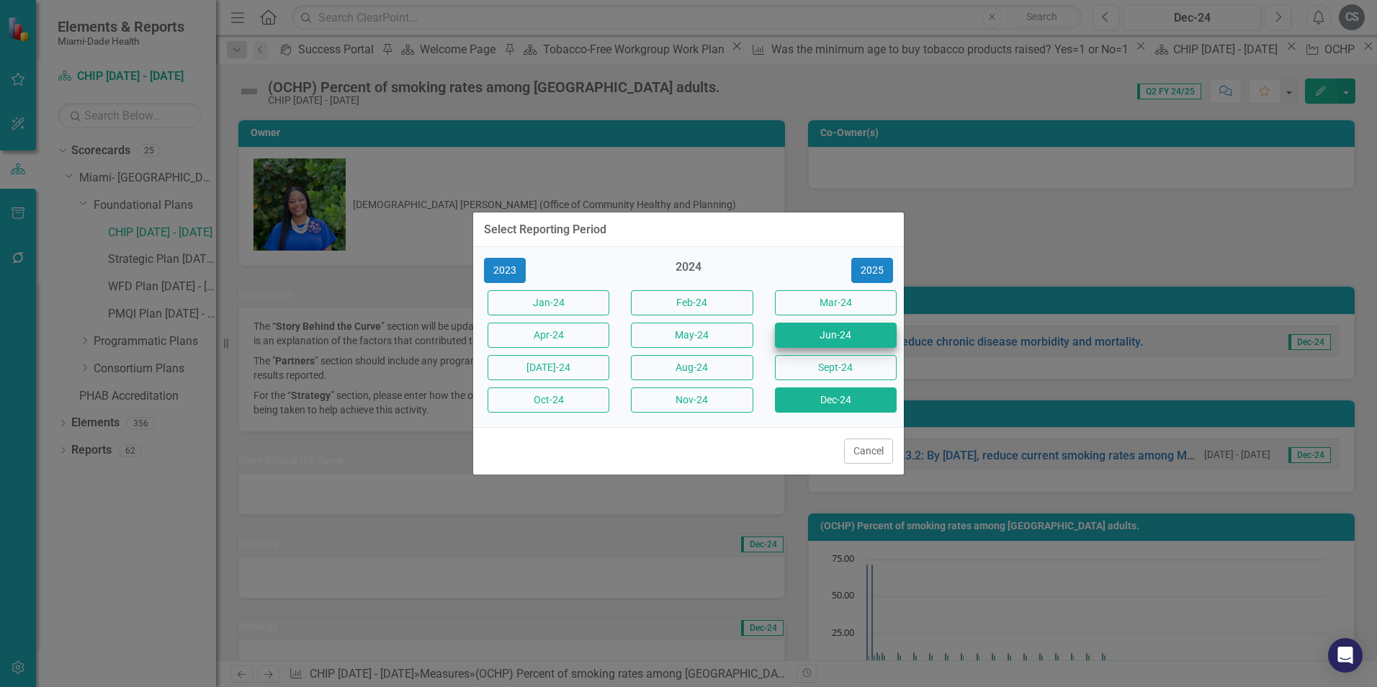
click at [878, 345] on div "Jan-24 Feb-24 Mar-24 Apr-24 May-24 Jun-24 [DATE]-24 Aug-24 Sept-24 Oct-24 Nov-2…" at bounding box center [688, 352] width 431 height 130
click at [888, 364] on button "Sept-24" at bounding box center [836, 367] width 122 height 25
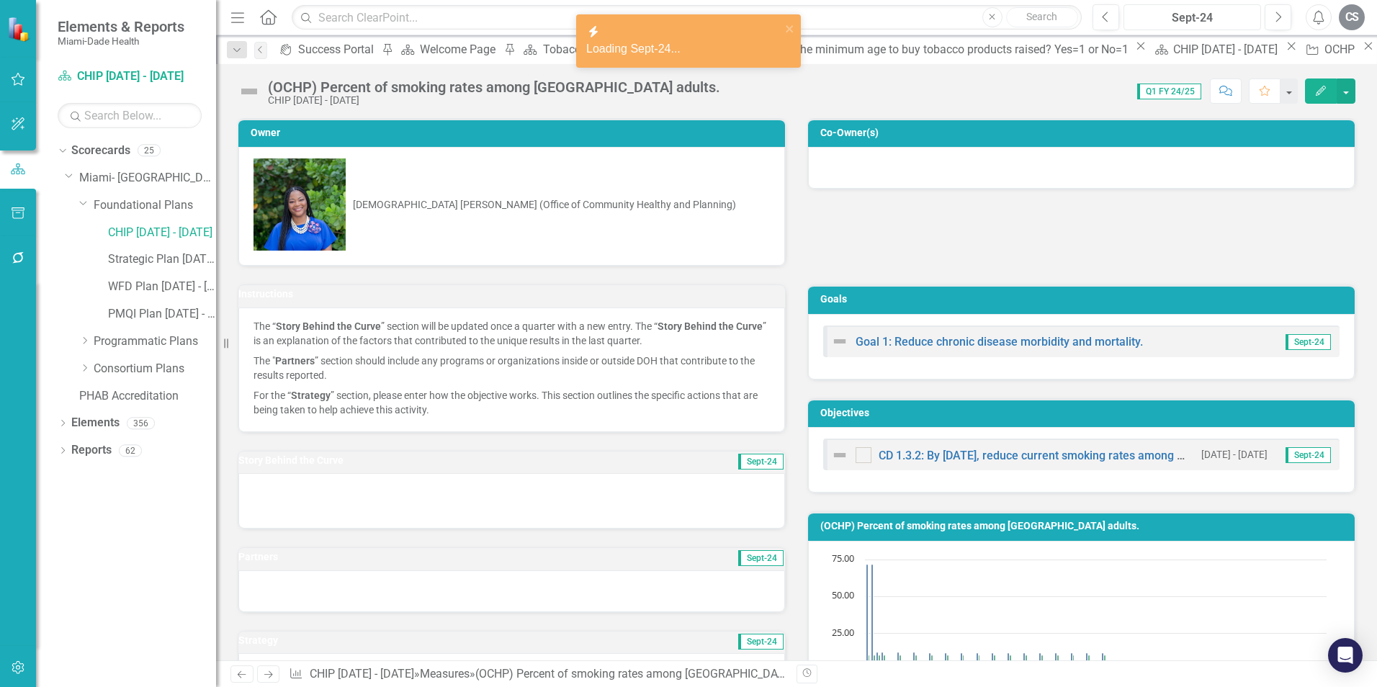
click at [1217, 14] on div "Sept-24" at bounding box center [1191, 17] width 127 height 17
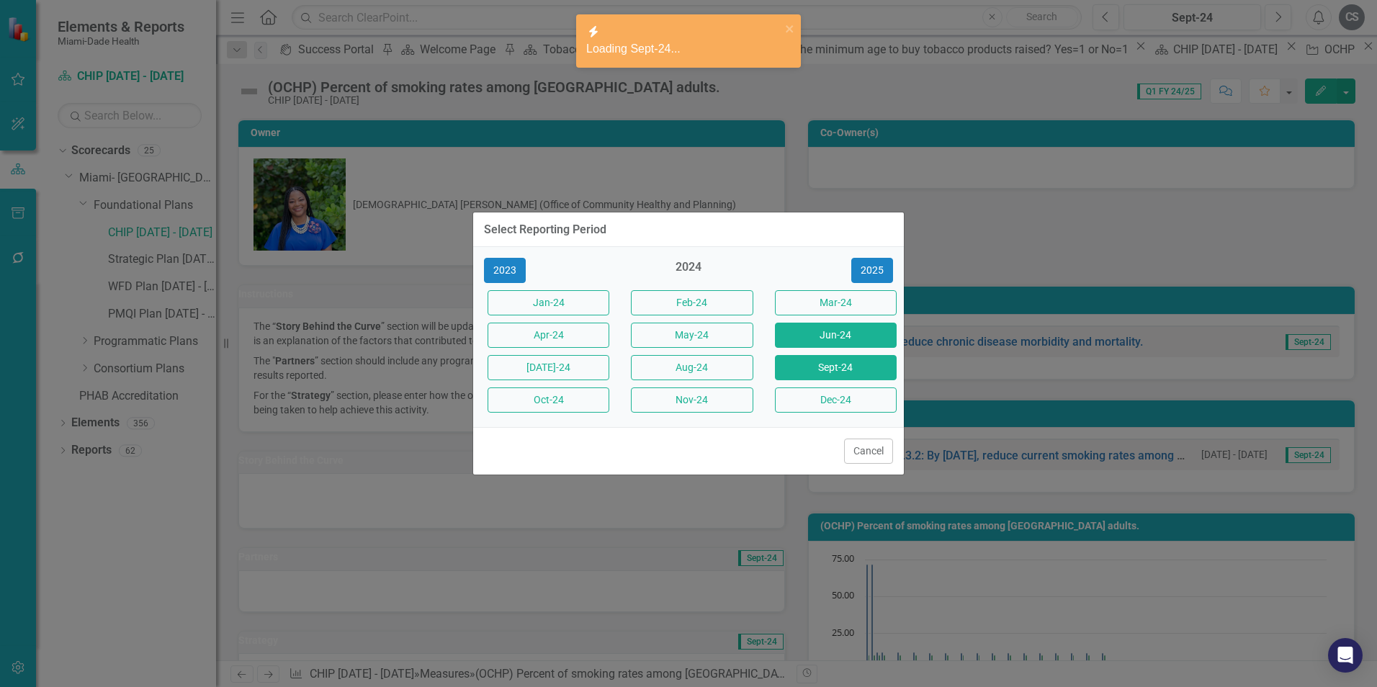
click at [847, 337] on button "Jun-24" at bounding box center [836, 335] width 122 height 25
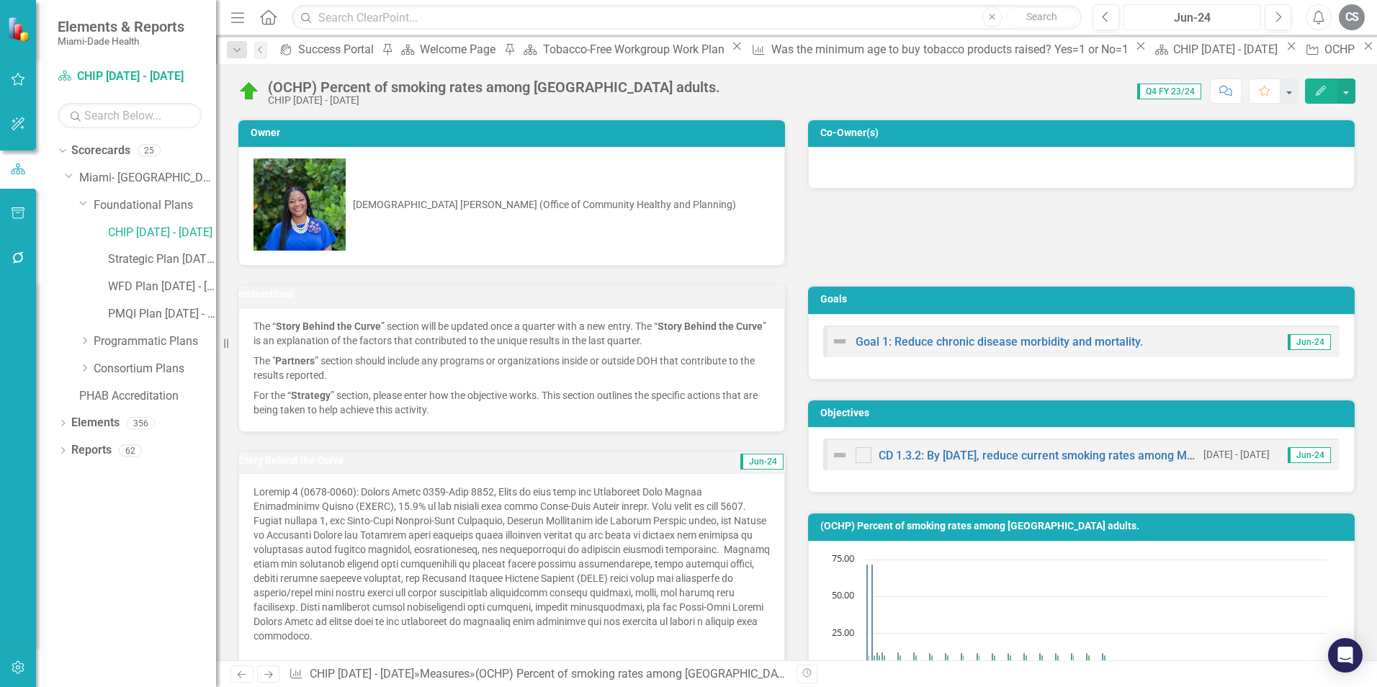
click at [1202, 24] on div "Jun-24" at bounding box center [1191, 17] width 127 height 17
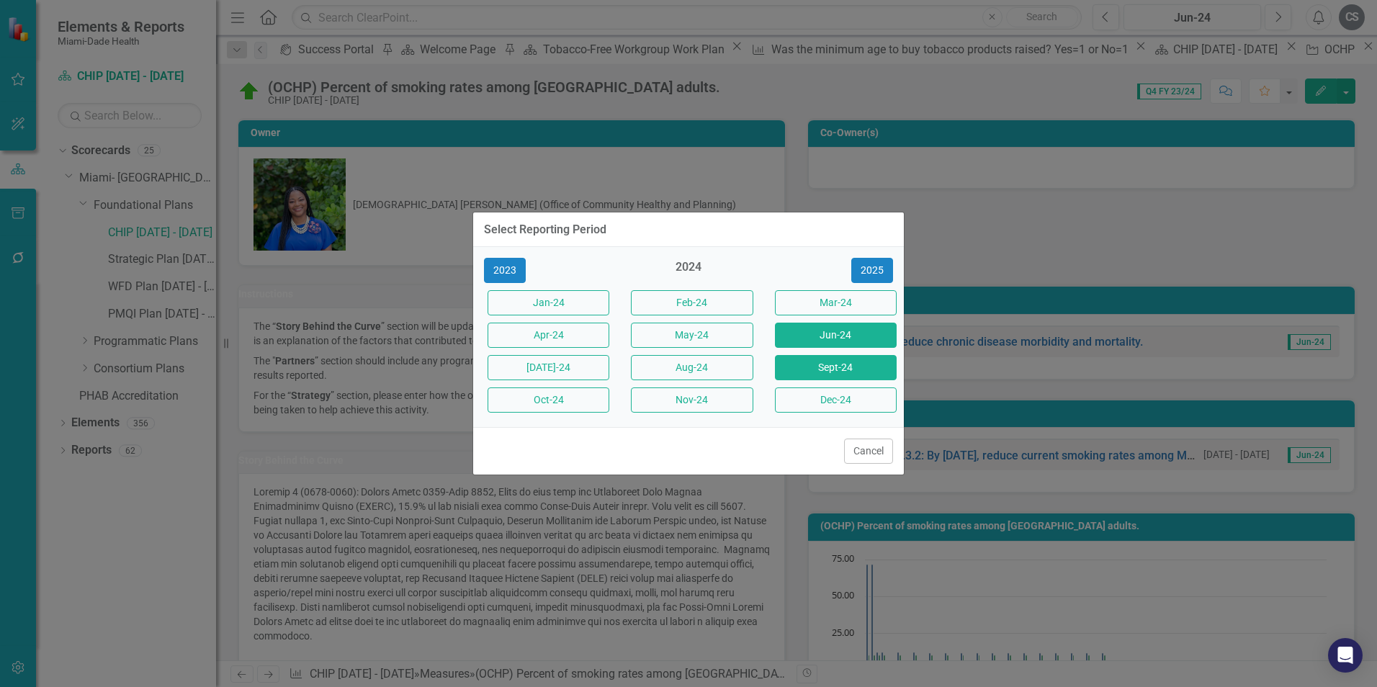
click at [837, 375] on button "Sept-24" at bounding box center [836, 367] width 122 height 25
